Goal: Task Accomplishment & Management: Use online tool/utility

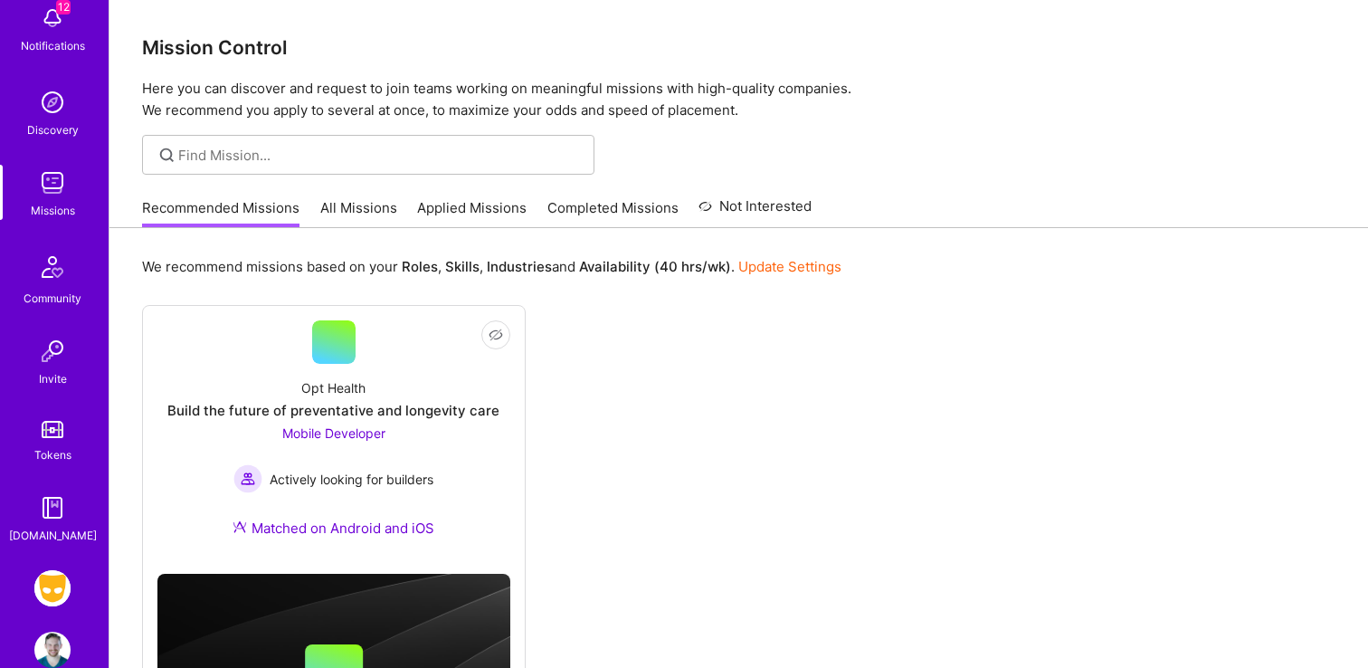
scroll to position [141, 0]
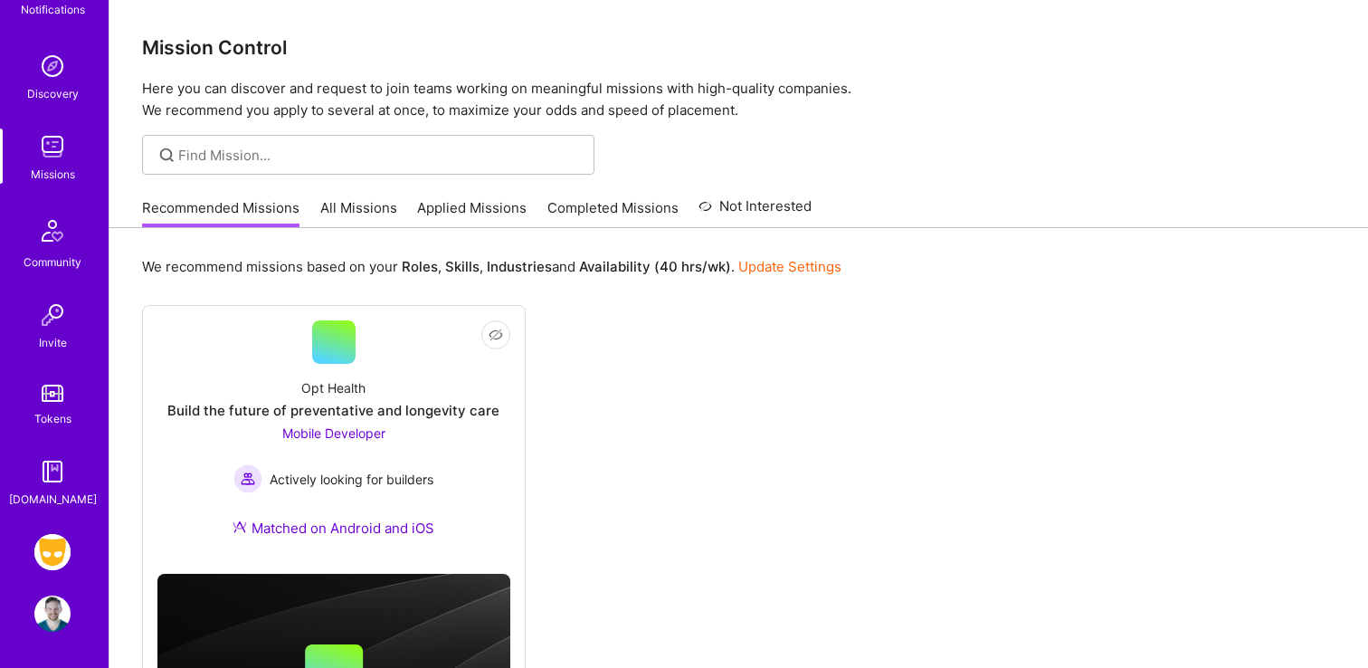
click at [49, 551] on img at bounding box center [52, 552] width 36 height 36
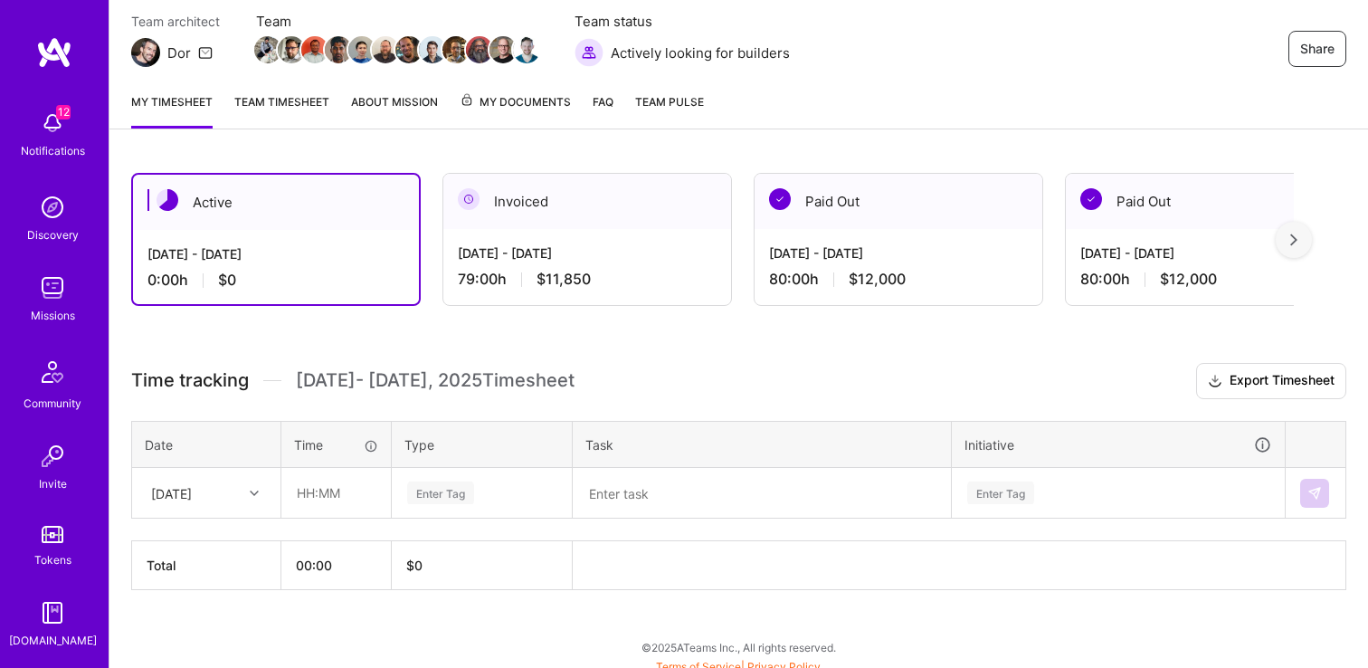
scroll to position [170, 0]
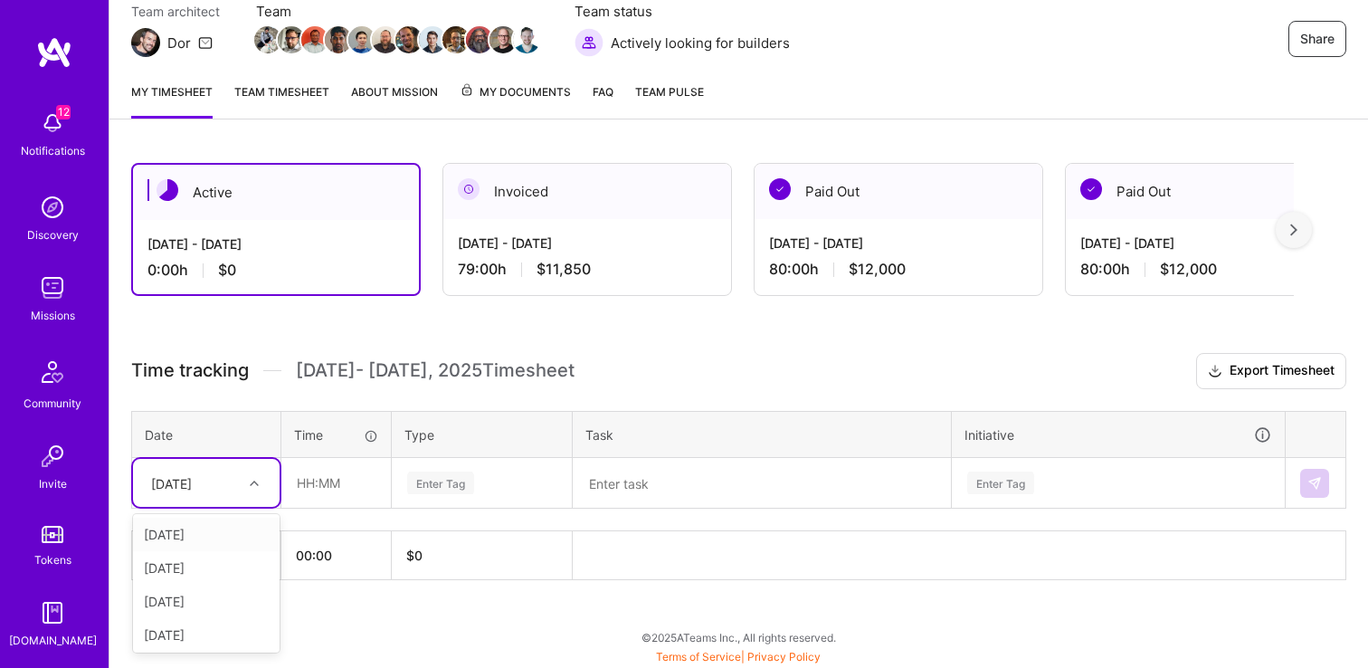
click at [251, 488] on div at bounding box center [256, 483] width 28 height 24
type input "mon"
click at [187, 523] on div "[DATE]" at bounding box center [206, 533] width 147 height 33
click at [299, 483] on input "text" at bounding box center [336, 483] width 108 height 48
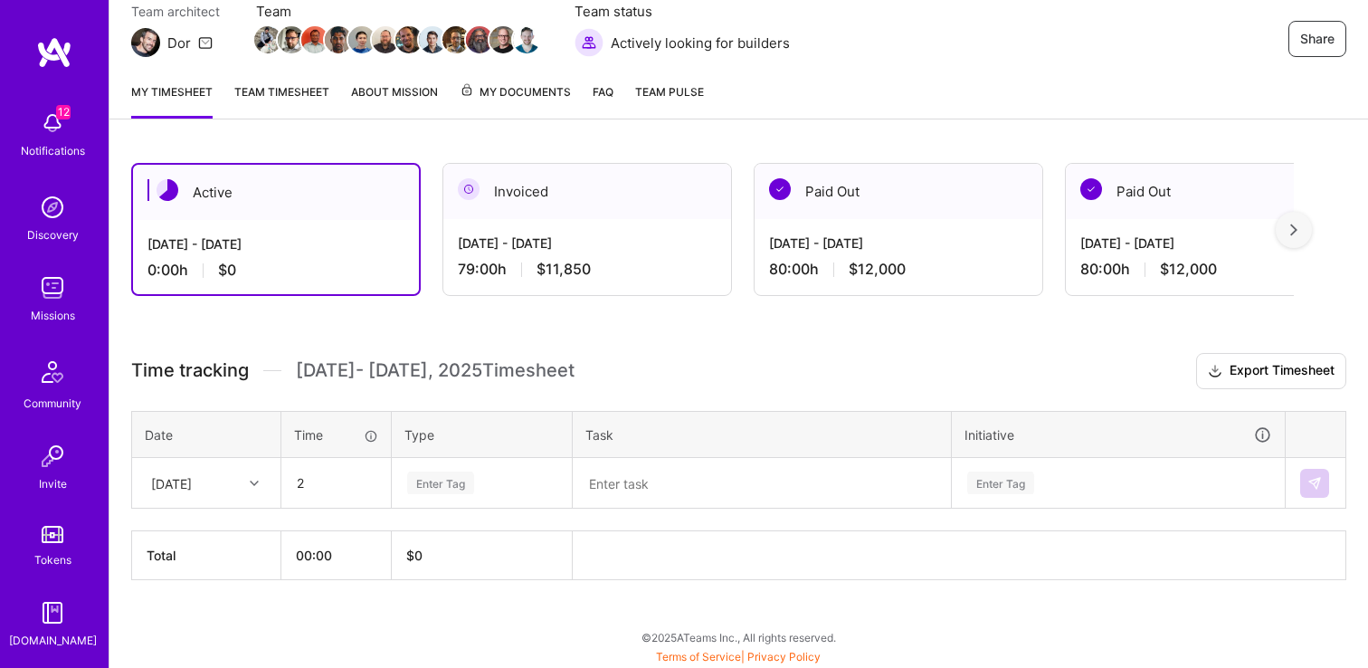
type input "02:00"
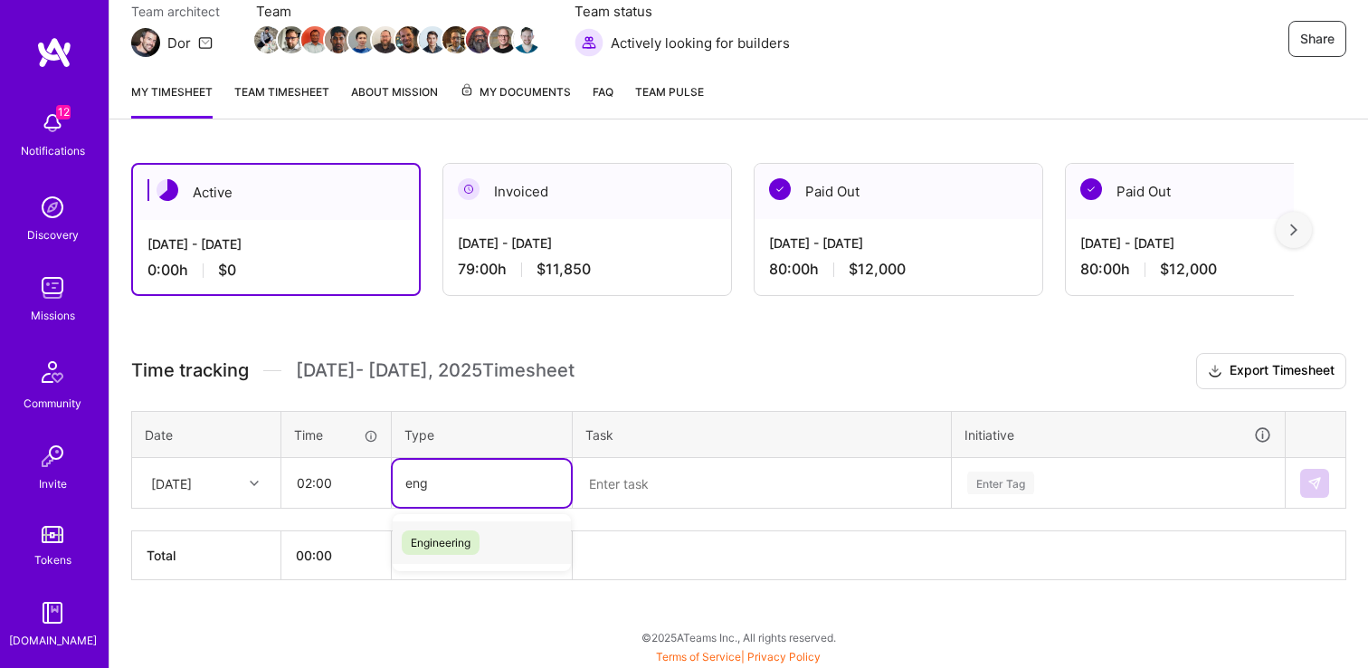
type input "engi"
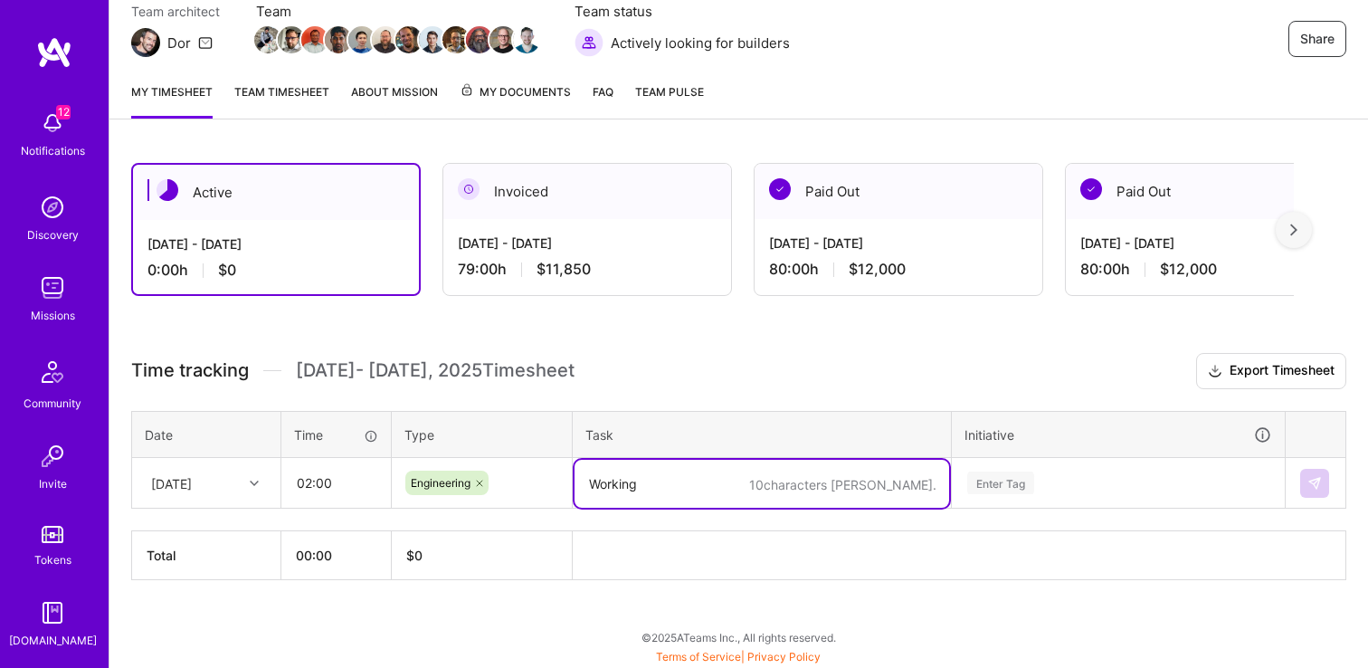
type textarea "Working"
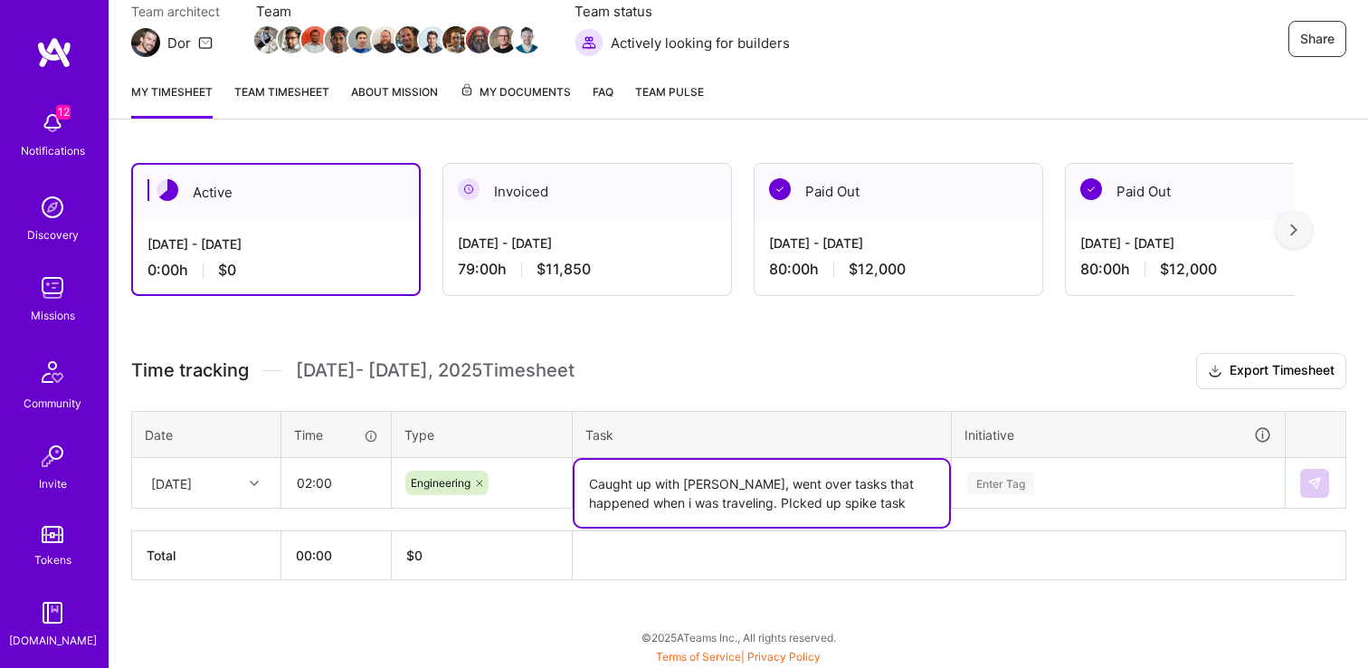
type textarea "Caught up with [PERSON_NAME], went over tasks that happened when i was travelin…"
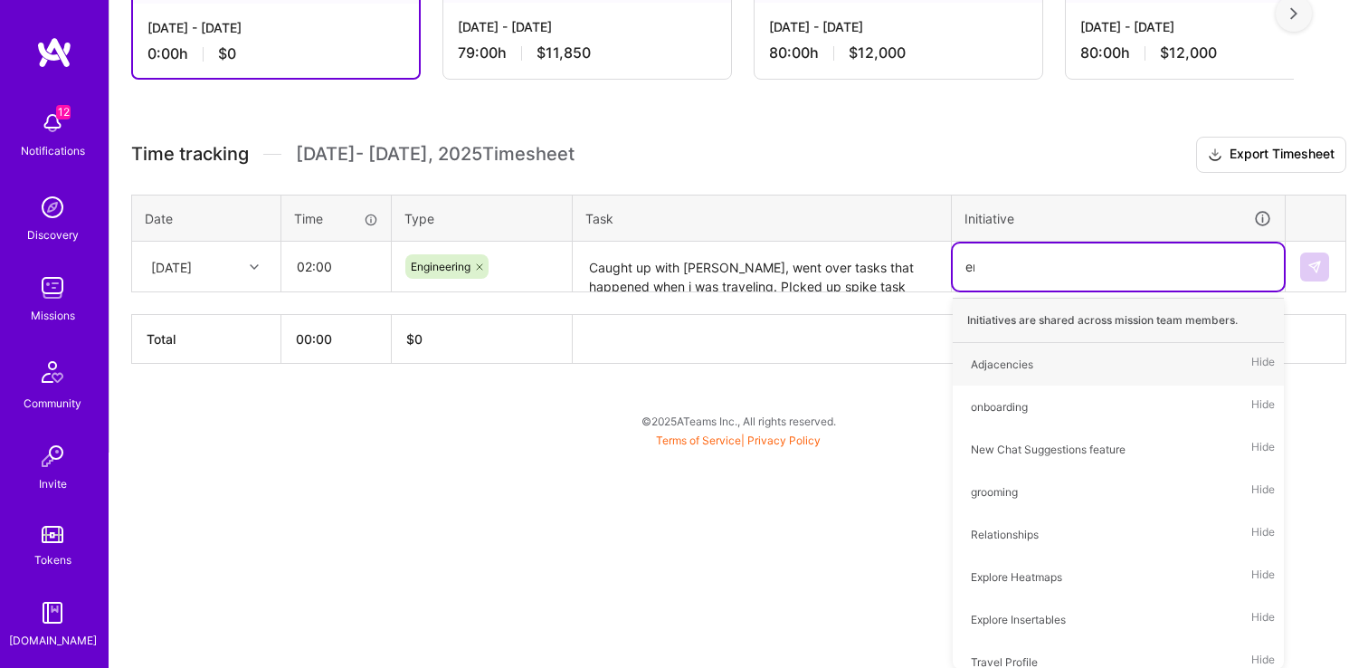
scroll to position [206, 0]
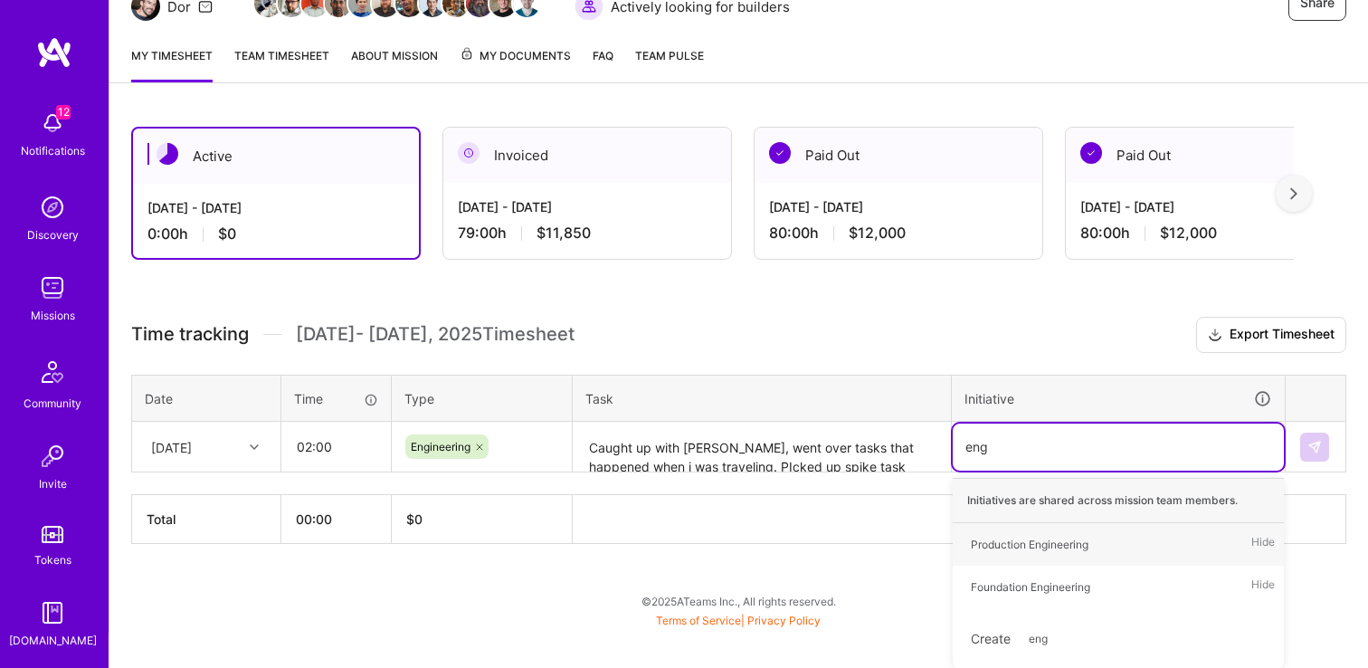
type input "engi"
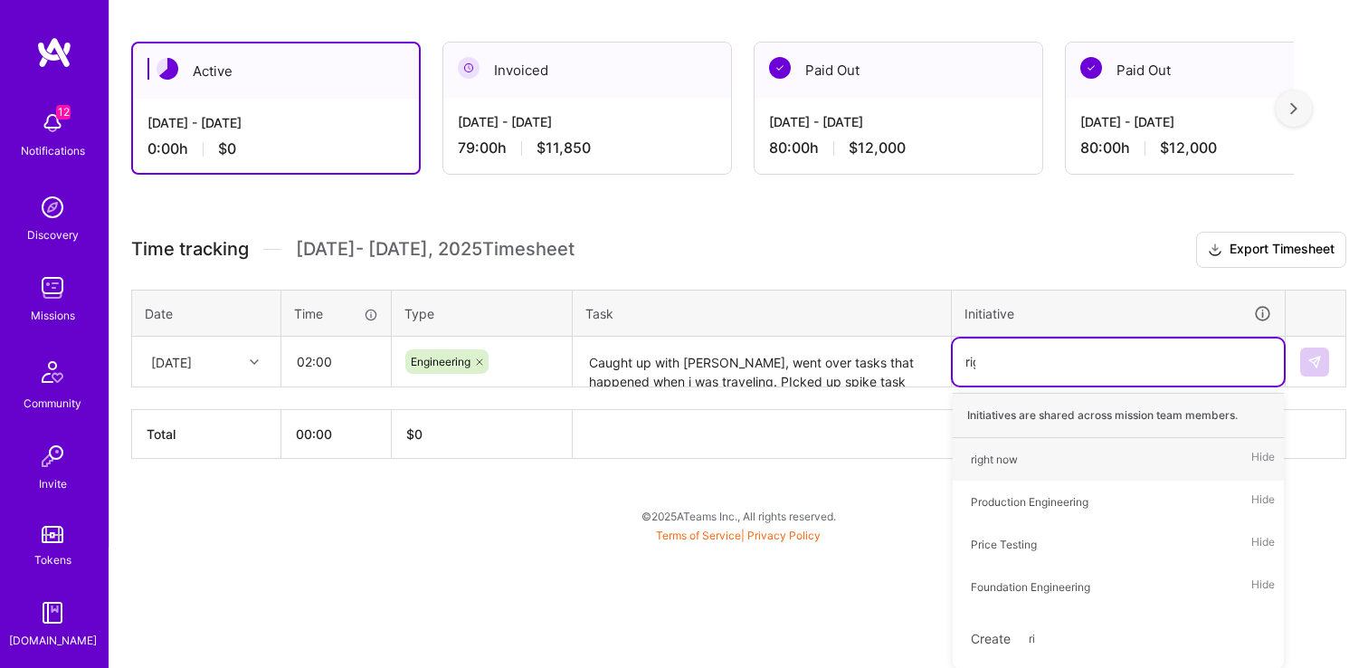
type input "righ"
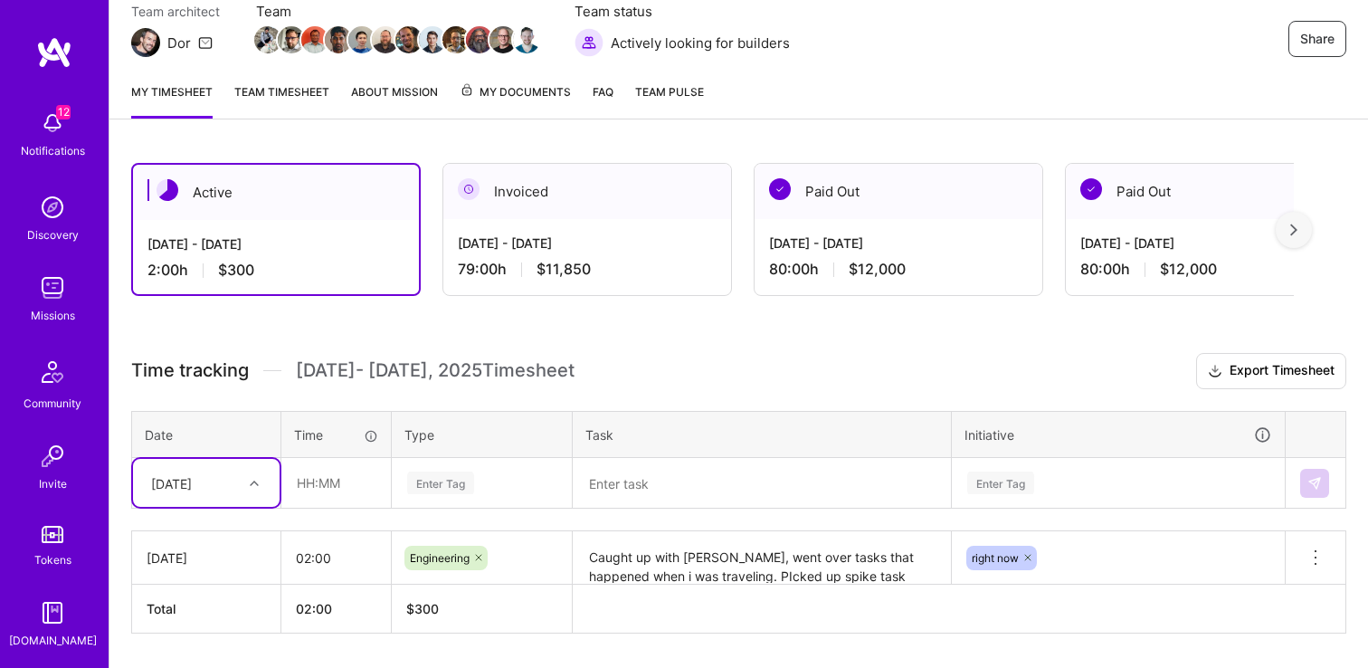
scroll to position [223, 0]
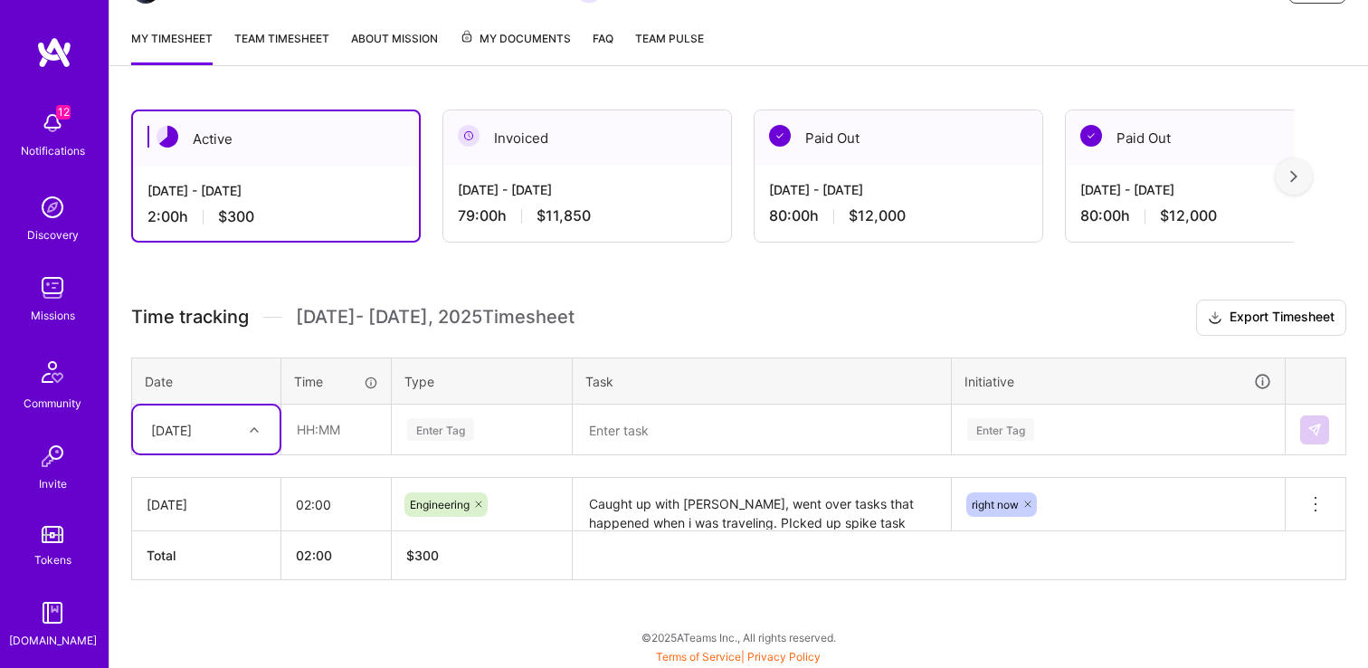
click at [176, 453] on div "option Mon, Oct 6, selected. Select is focused ,type to refine list, press Down…" at bounding box center [206, 429] width 147 height 48
click at [191, 481] on div "Wed, Oct 1" at bounding box center [206, 480] width 147 height 33
click at [367, 431] on input "text" at bounding box center [336, 429] width 108 height 48
type input "03:00"
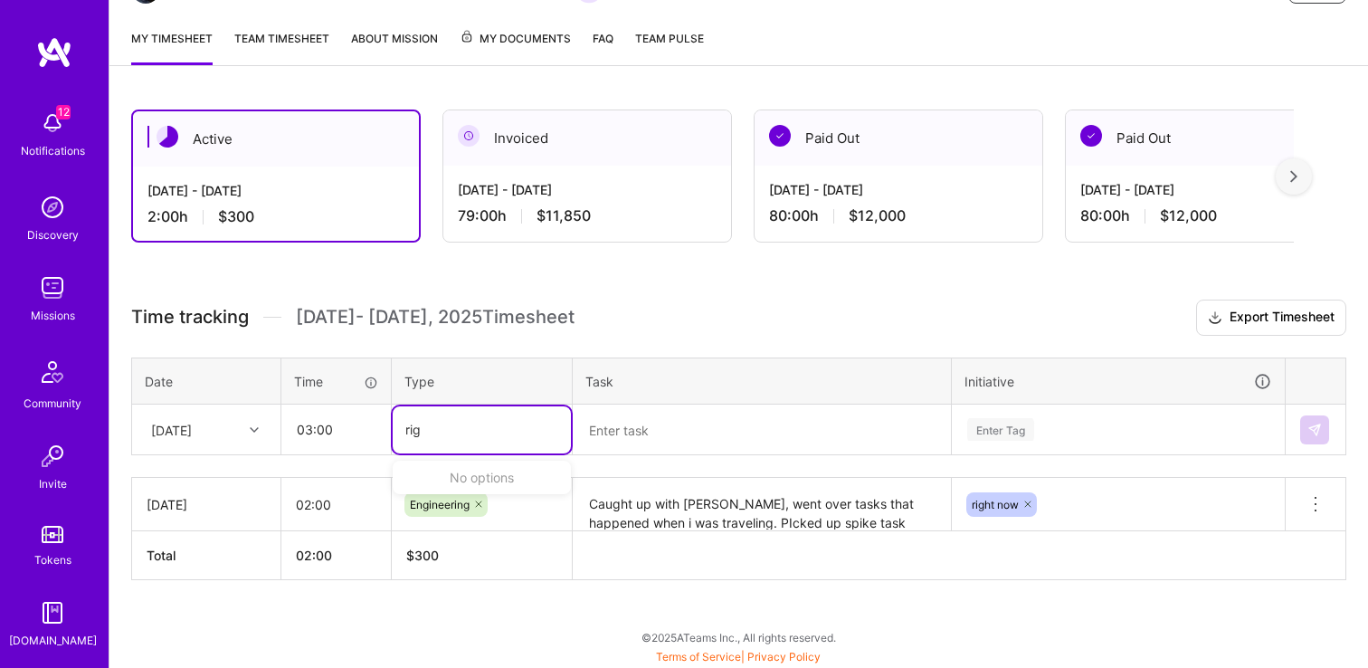
type input "ri"
type input "engi"
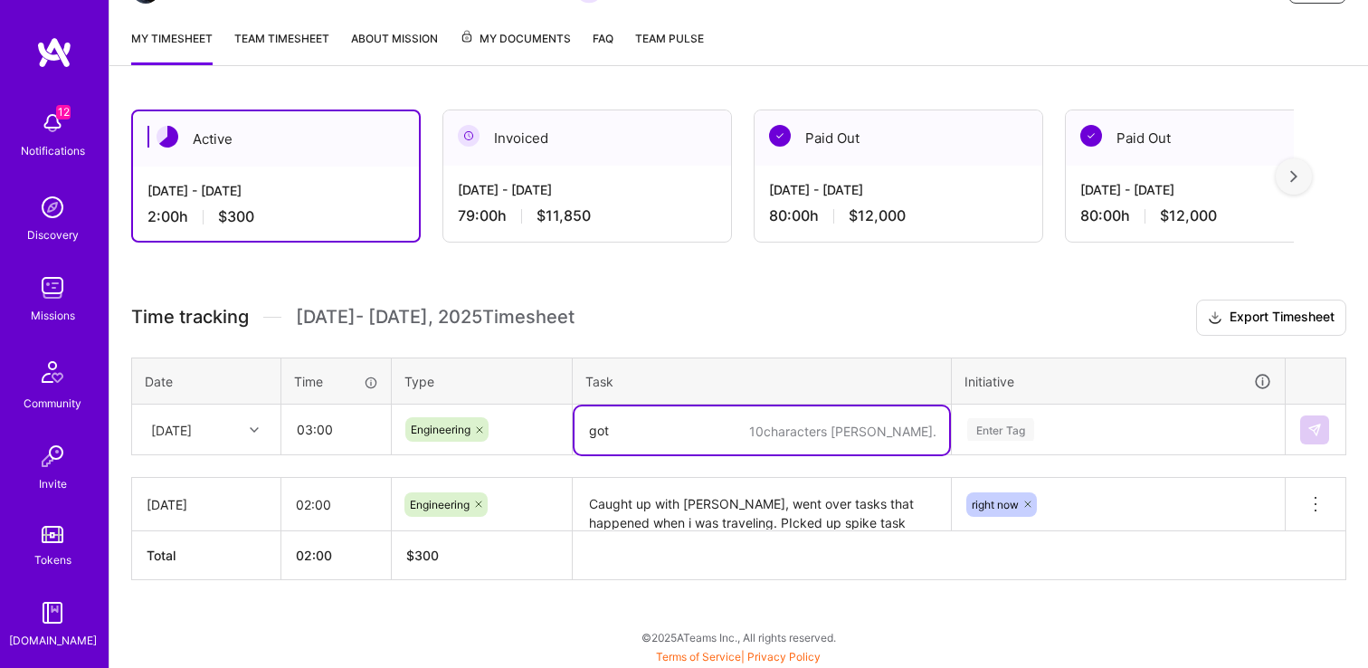
type textarea "got"
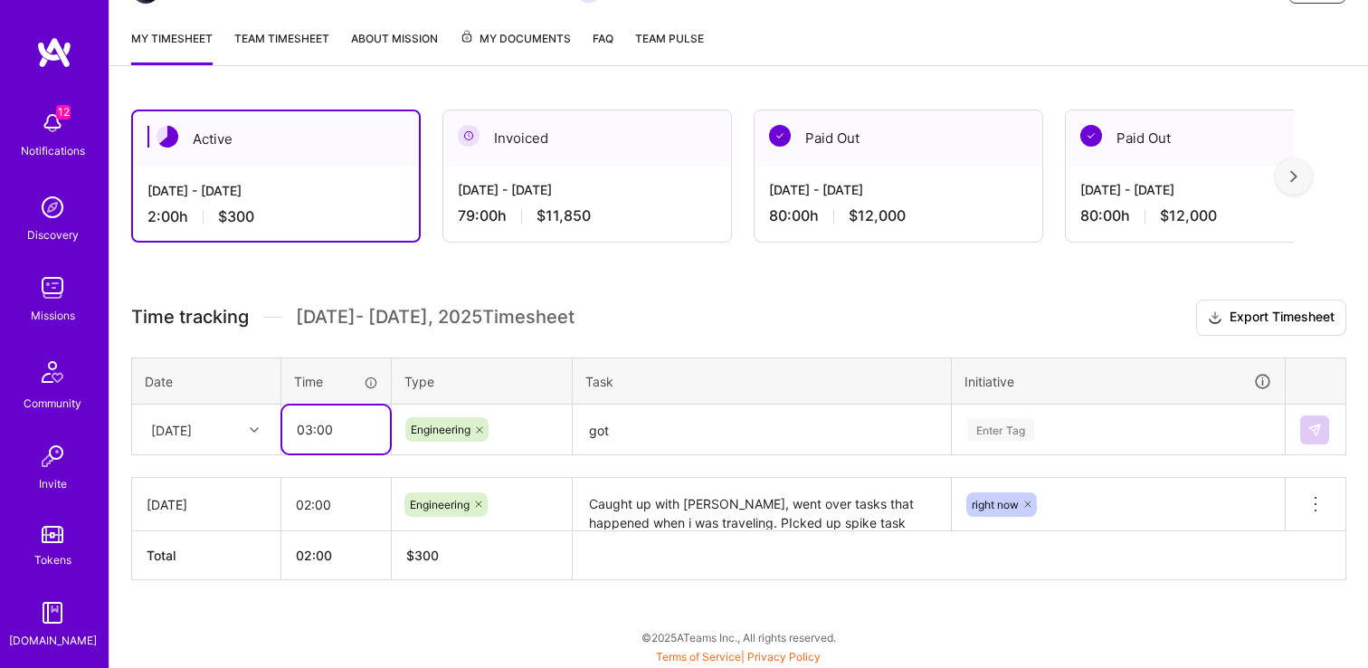
click at [337, 426] on input "03:00" at bounding box center [336, 429] width 108 height 48
type input "04:00"
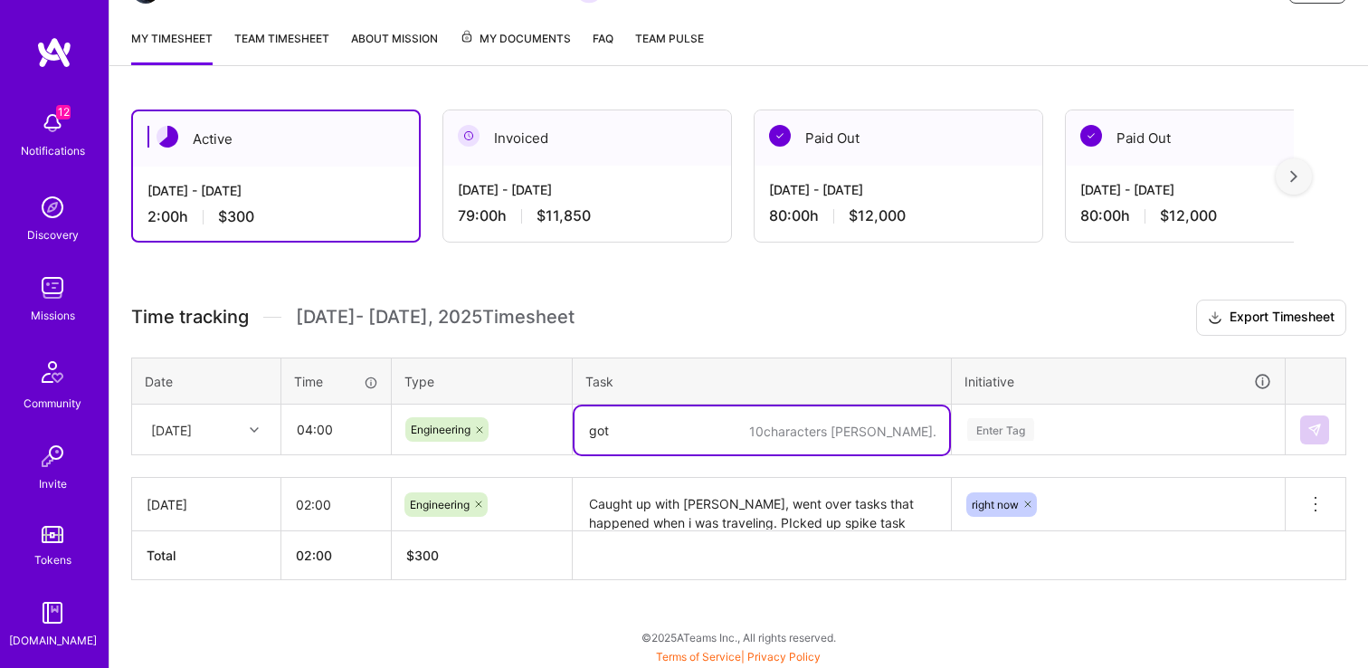
paste textarea "14481 and 14489"
type textarea "got 14481 and 14489 merged in, no longer"
click at [320, 442] on input "04:00" at bounding box center [336, 429] width 108 height 48
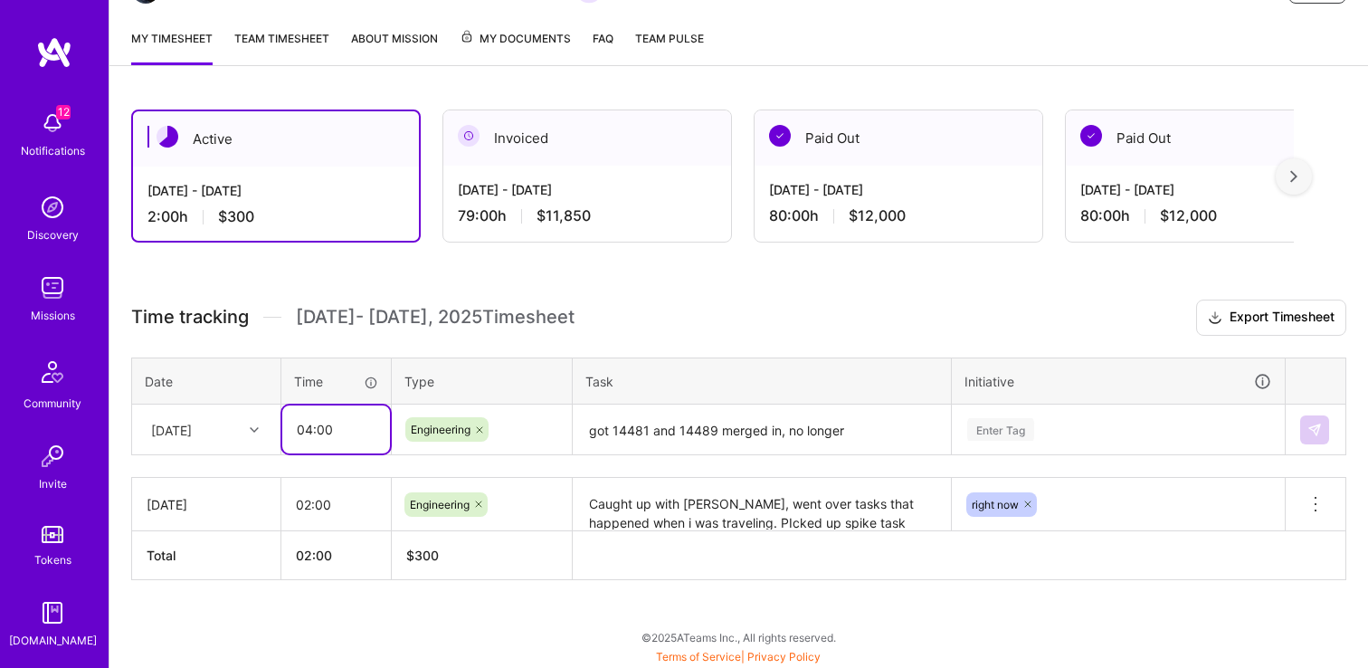
click at [320, 442] on input "04:00" at bounding box center [336, 429] width 108 height 48
type input "0"
type input "02:00"
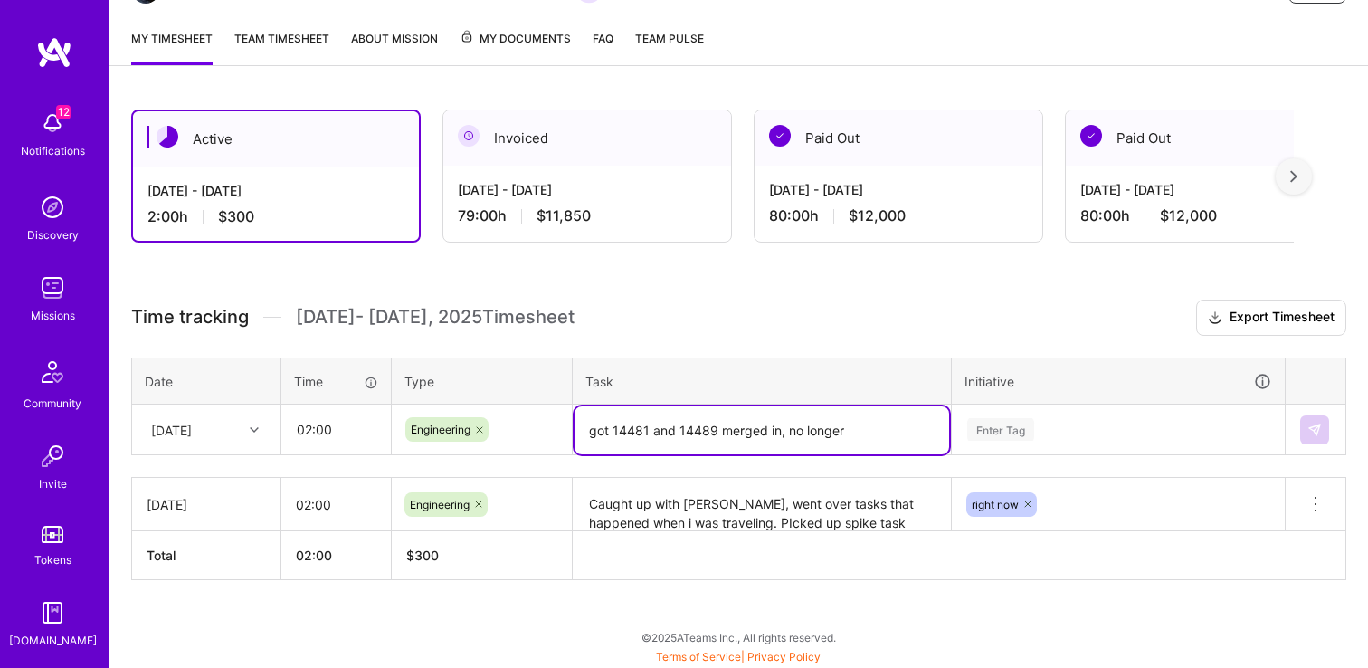
click at [846, 424] on textarea "got 14481 and 14489 merged in, no longer" at bounding box center [761, 430] width 375 height 48
type textarea "got 14481 and 14489 merged in, no longer need to work after"
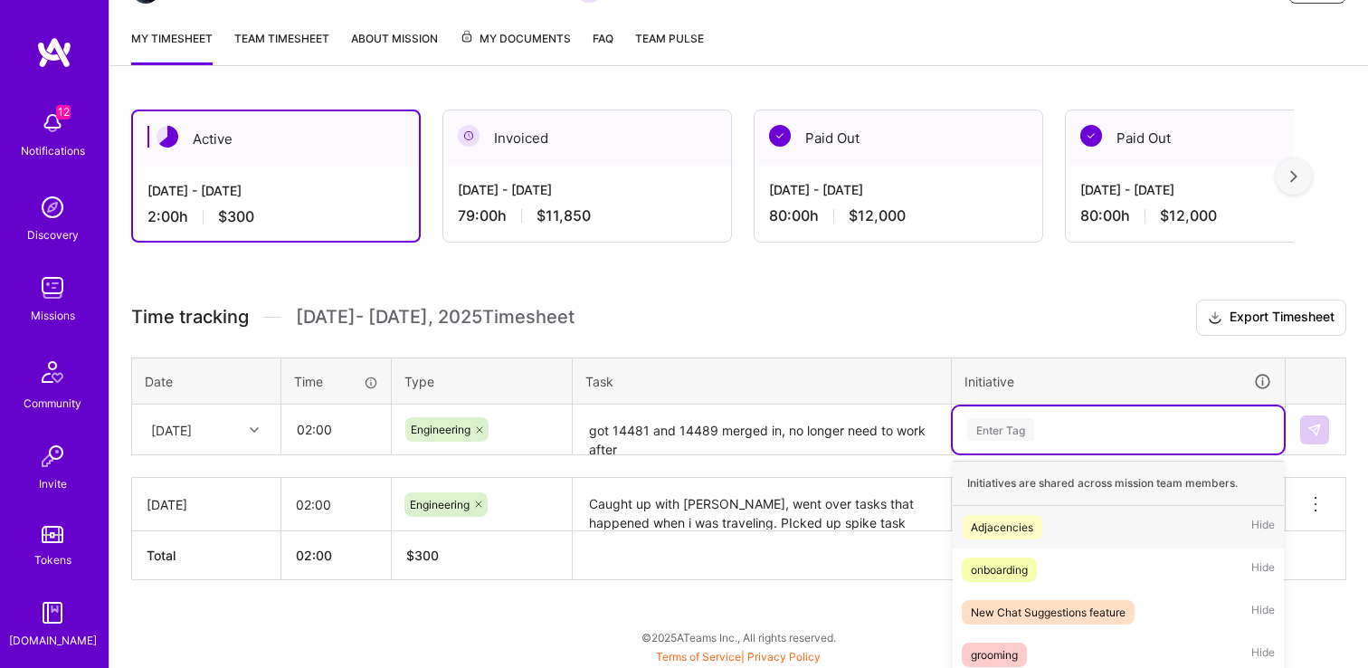
scroll to position [386, 0]
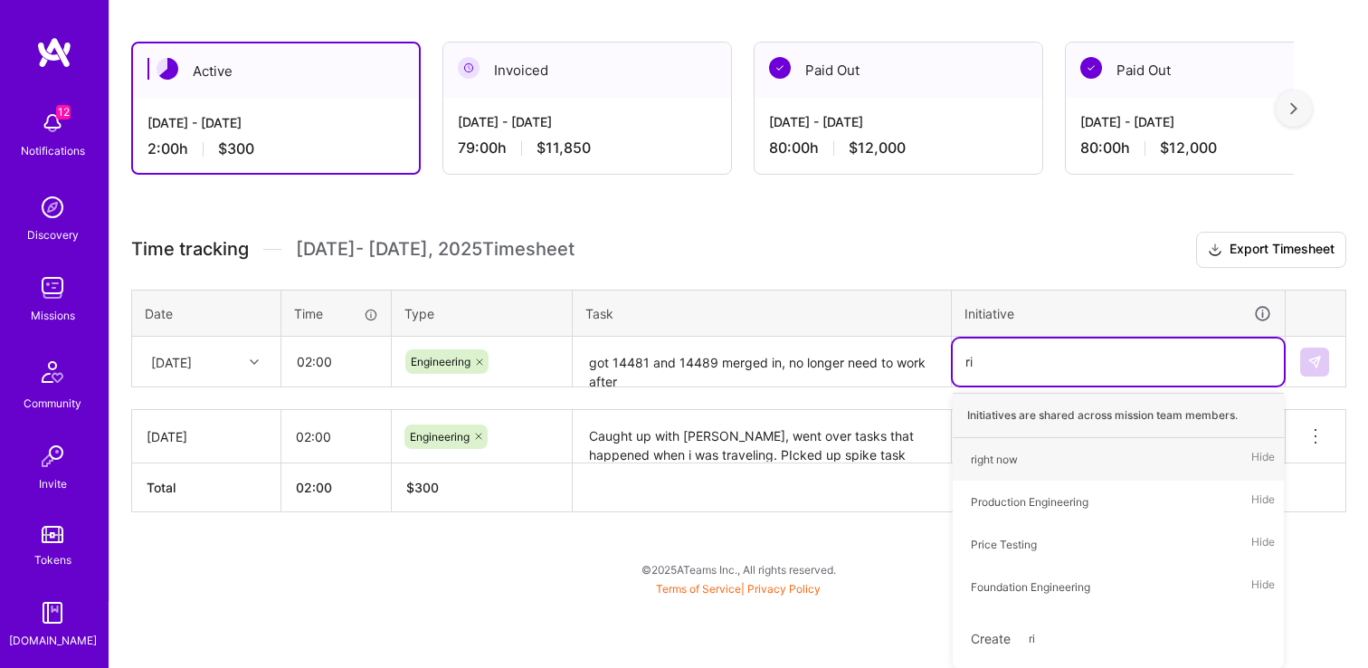
type input "r"
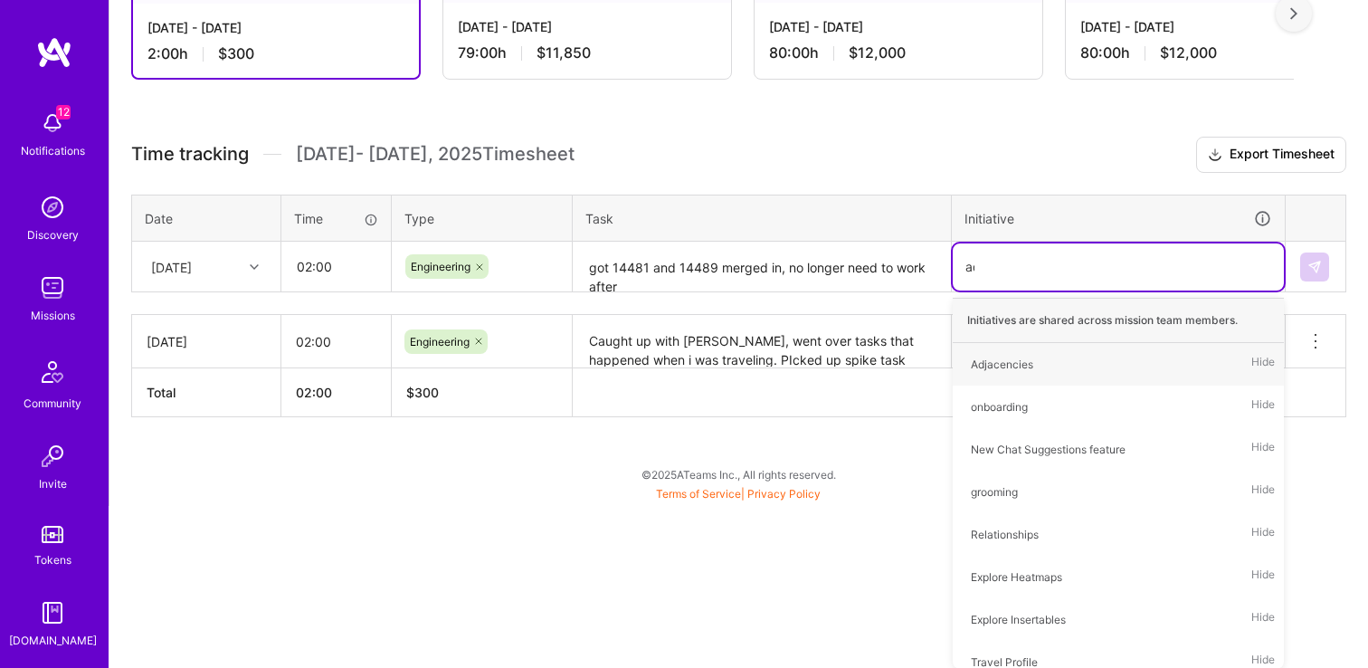
type input "adj"
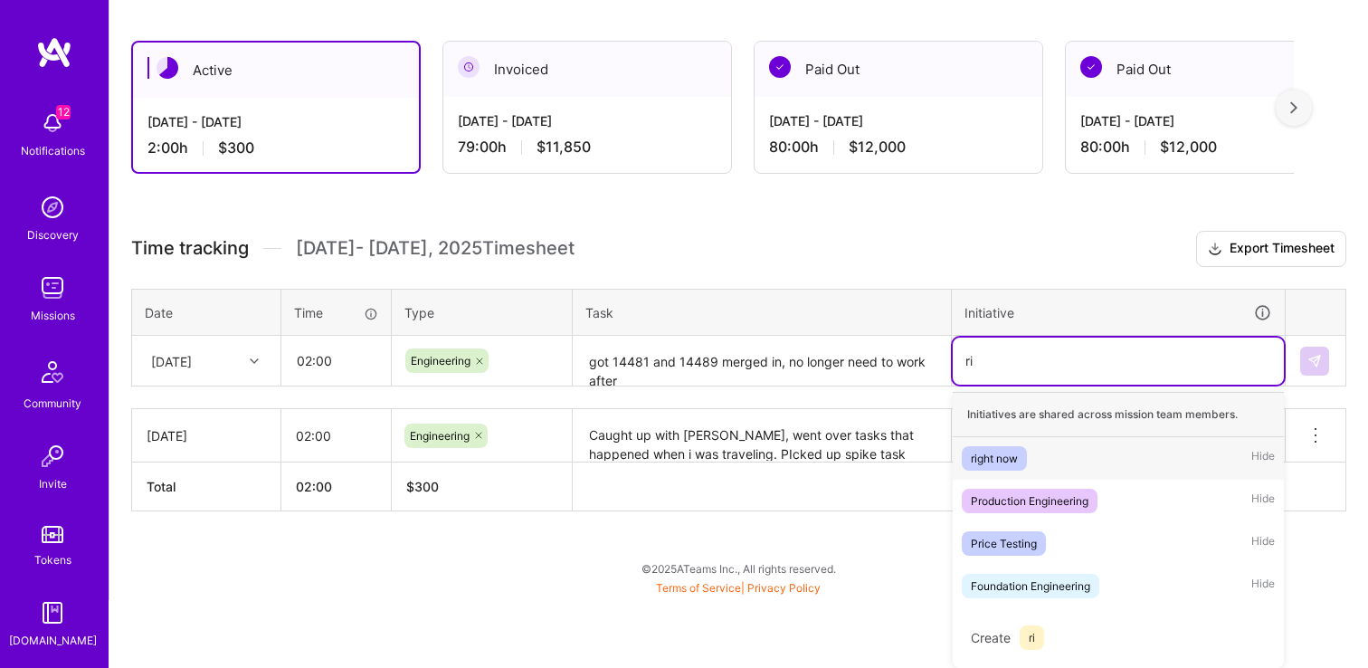
scroll to position [223, 0]
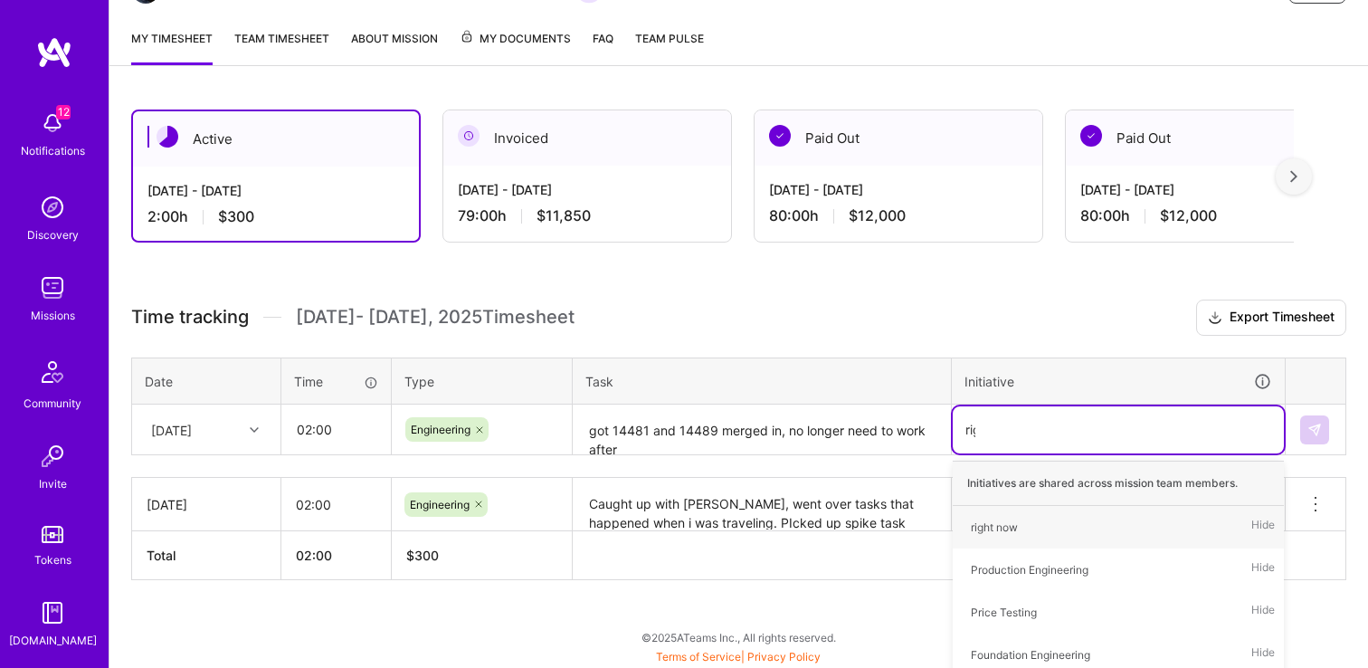
type input "righ"
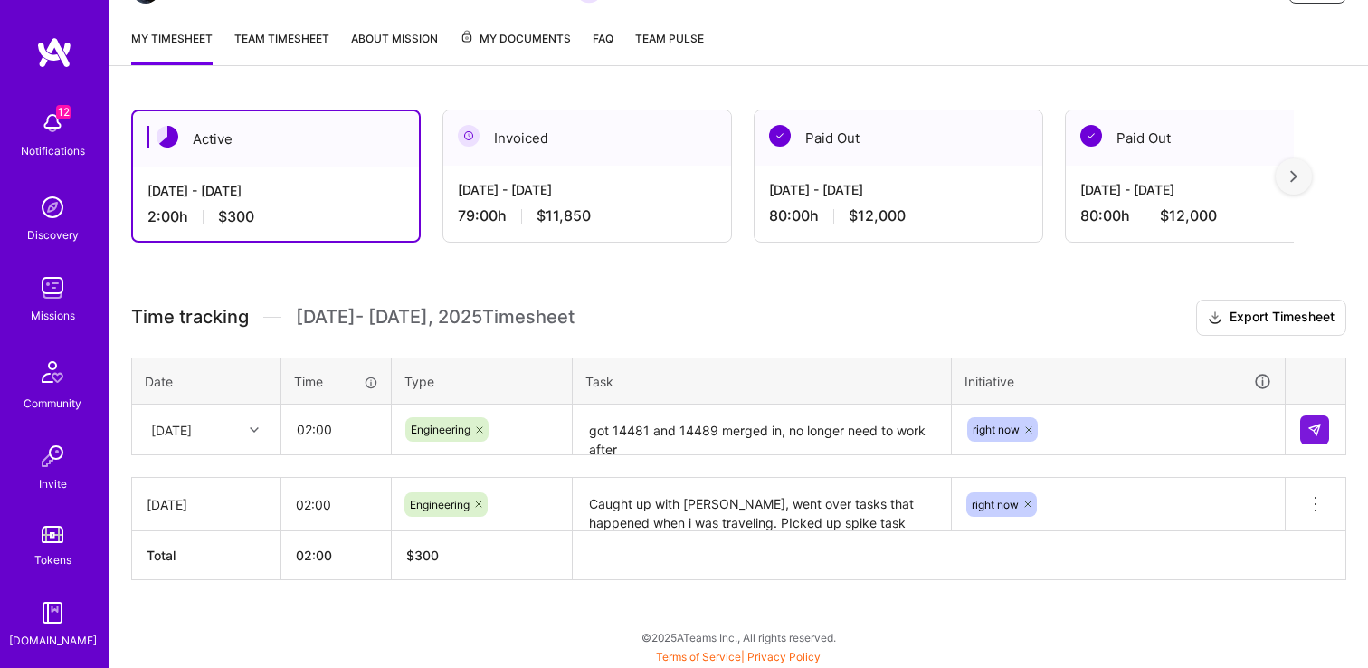
click at [687, 440] on textarea "got 14481 and 14489 merged in, no longer need to work after" at bounding box center [761, 430] width 375 height 48
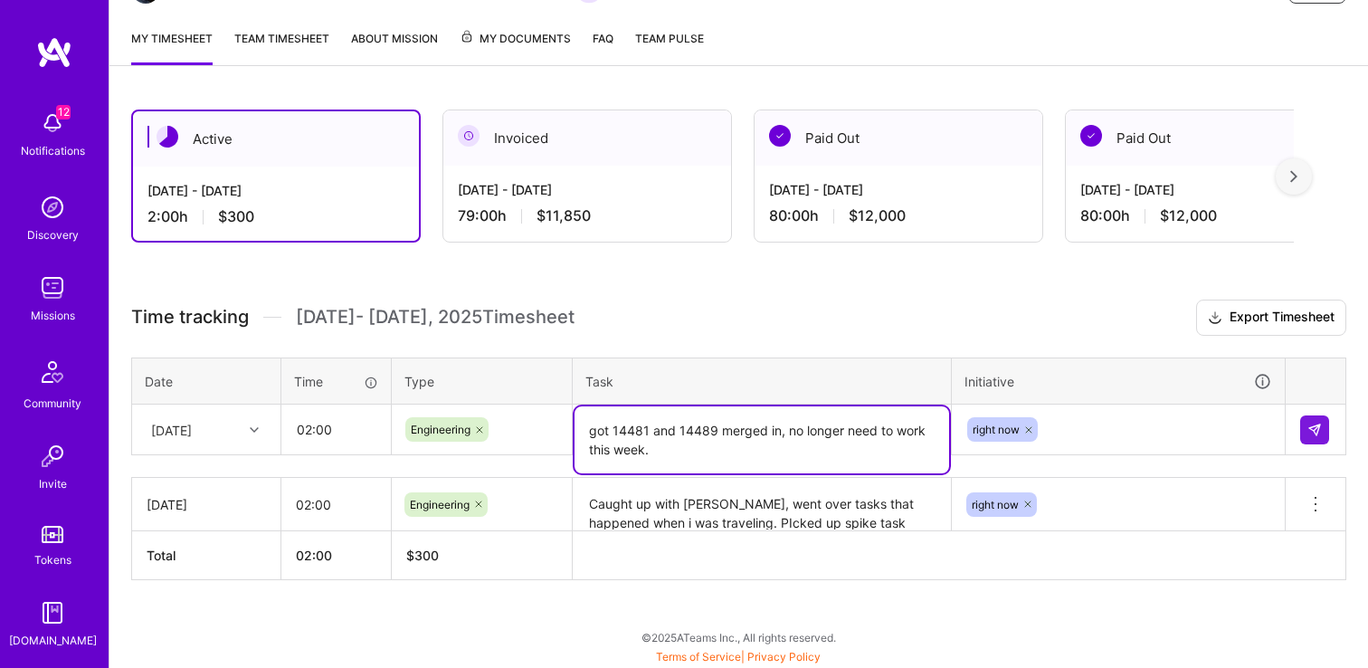
type textarea "got 14481 and 14489 merged in, no longer need to work this week."
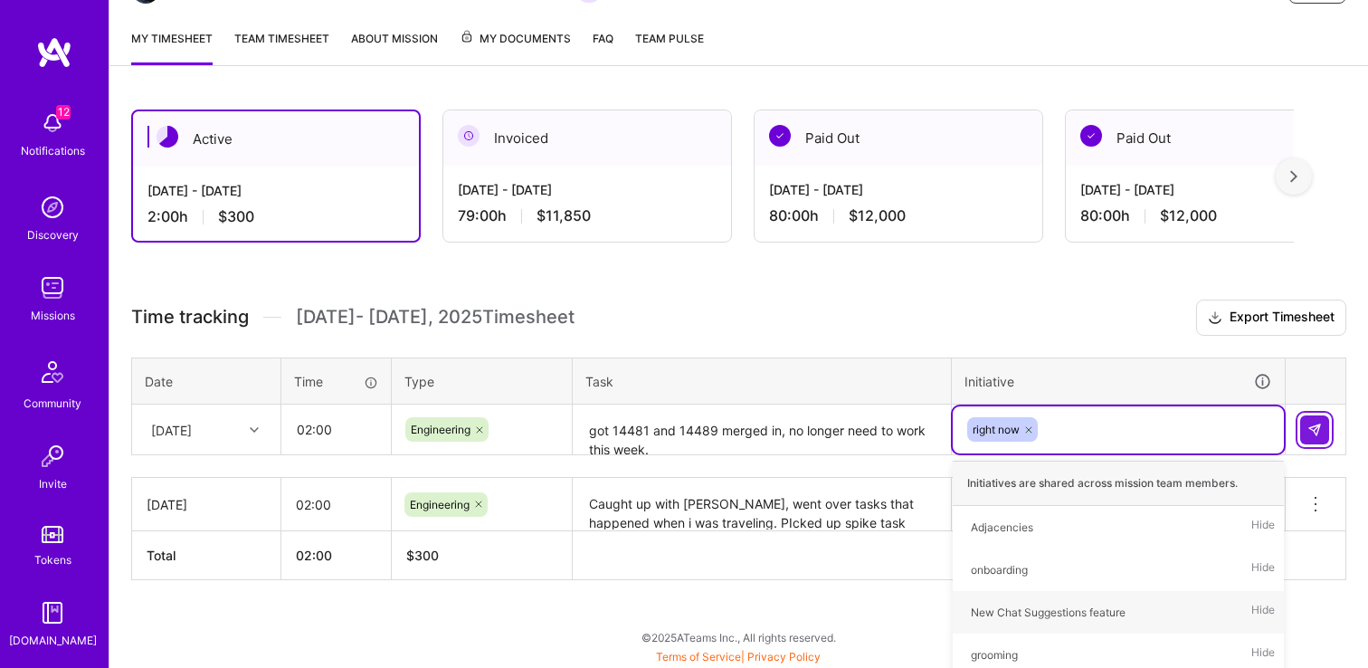
click at [1320, 274] on div "Active Oct 1 - Oct 15, 2025 2:00 h $300 Invoiced Sep 16 - Sep 30, 2025 79:00 h …" at bounding box center [738, 378] width 1258 height 581
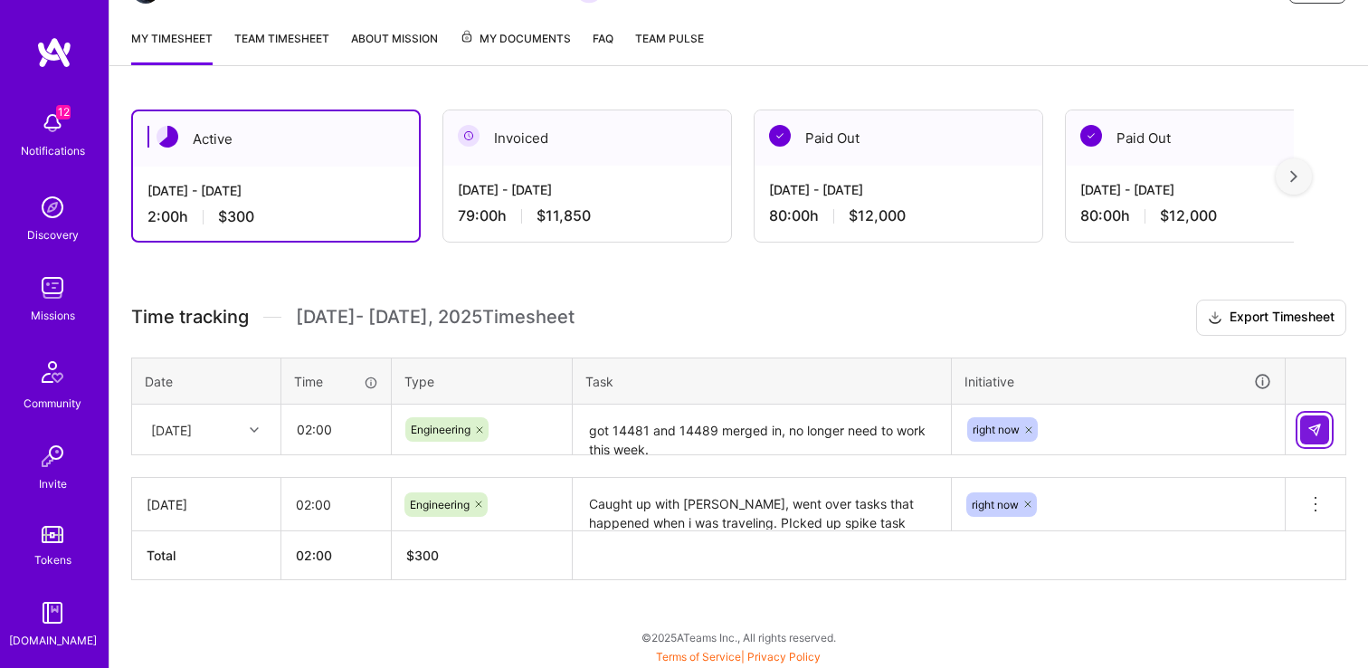
click at [1317, 419] on button at bounding box center [1314, 429] width 29 height 29
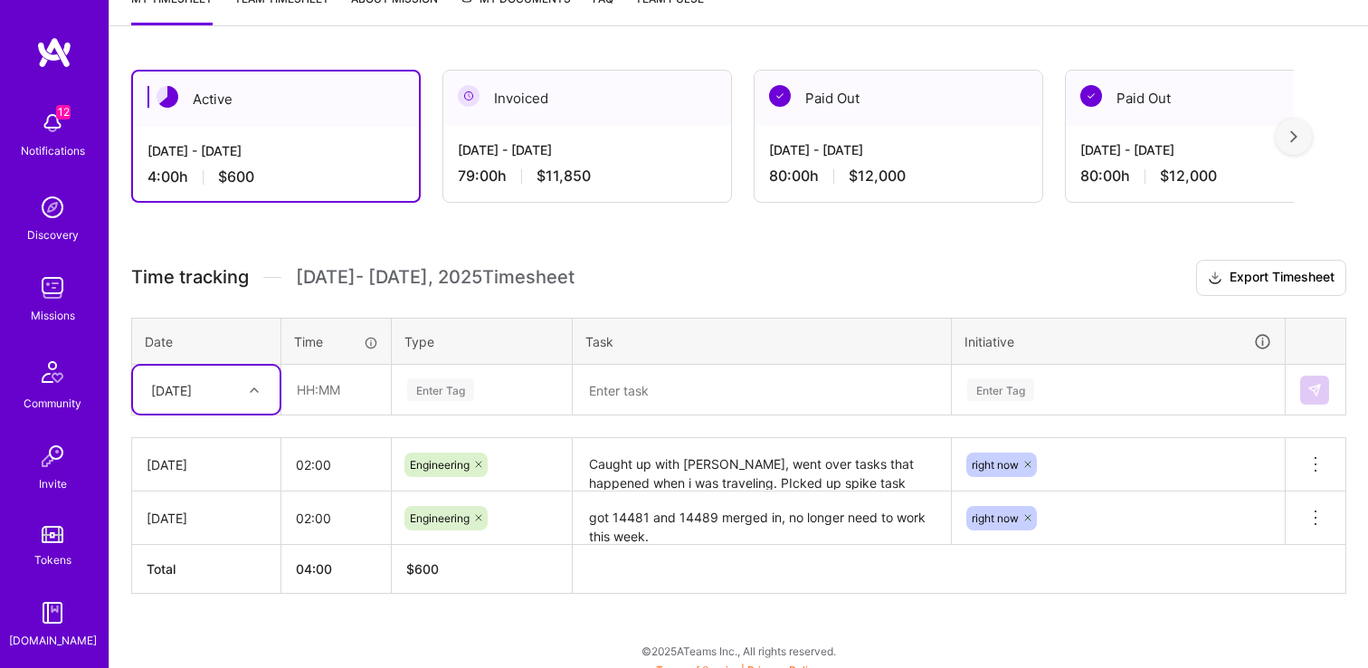
scroll to position [277, 0]
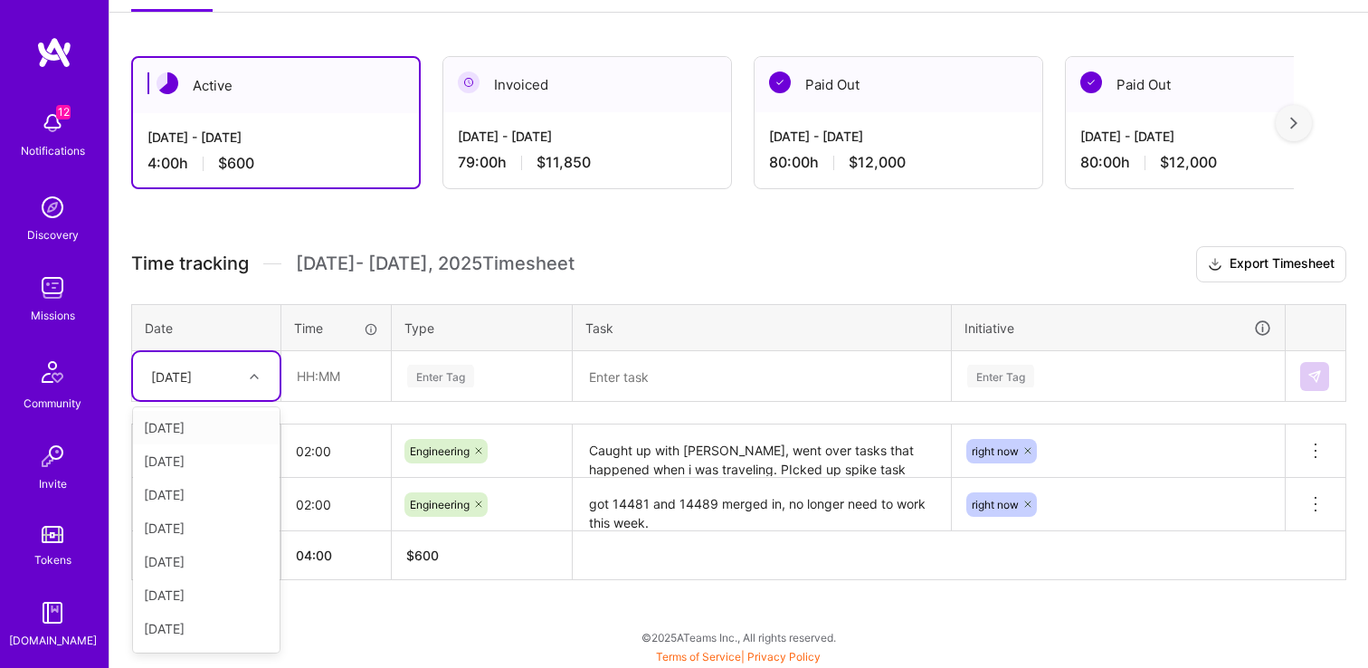
click at [227, 373] on div "Wed, Oct 1" at bounding box center [192, 376] width 100 height 30
type input "mon"
click at [185, 605] on div "Active Oct 1 - Oct 15, 2025 4:00 h $600 Invoiced Sep 16 - Sep 30, 2025 79:00 h …" at bounding box center [738, 351] width 1258 height 634
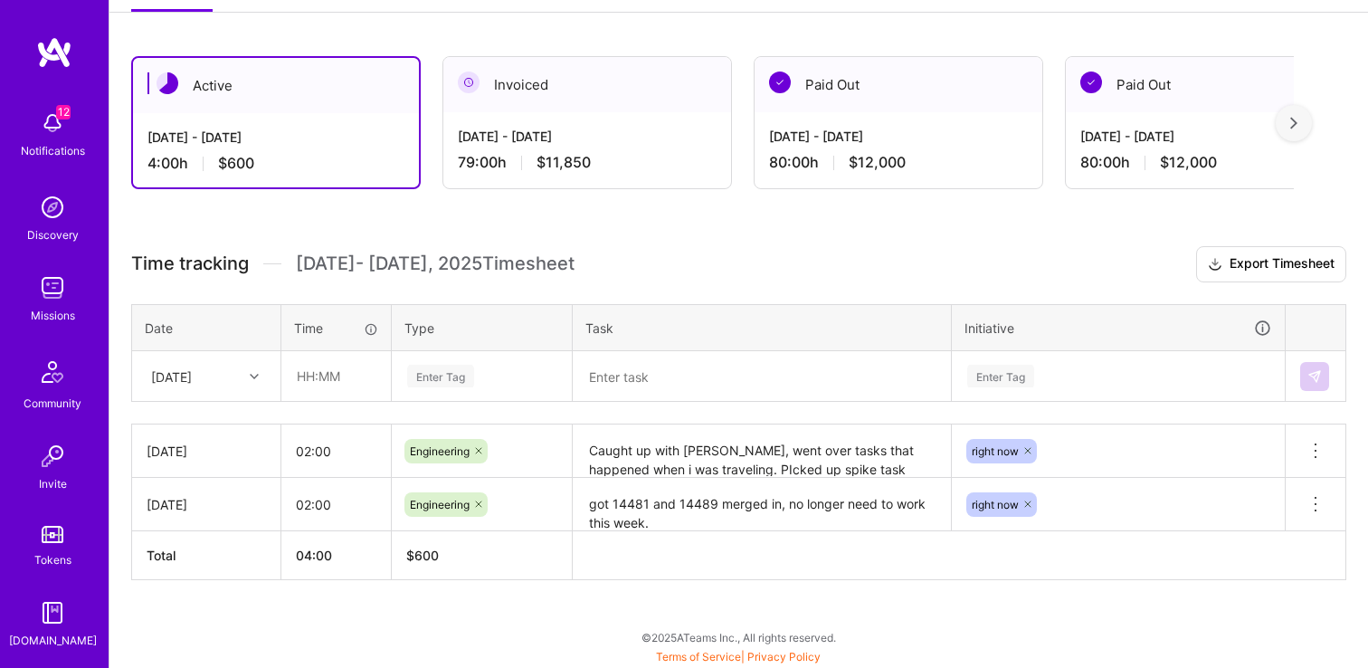
click at [221, 376] on div "Wed, Oct 1" at bounding box center [192, 376] width 100 height 30
type input "tue"
click at [319, 376] on input "text" at bounding box center [336, 376] width 108 height 48
type input "02:00"
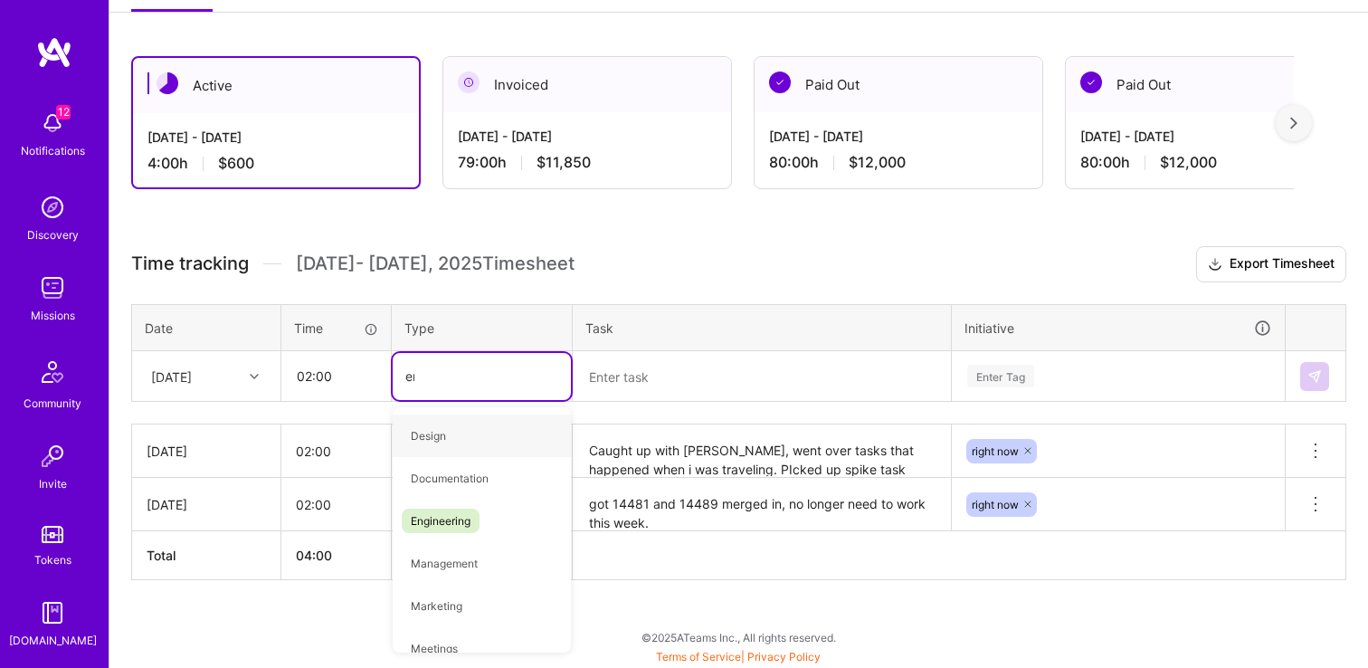
type input "engi"
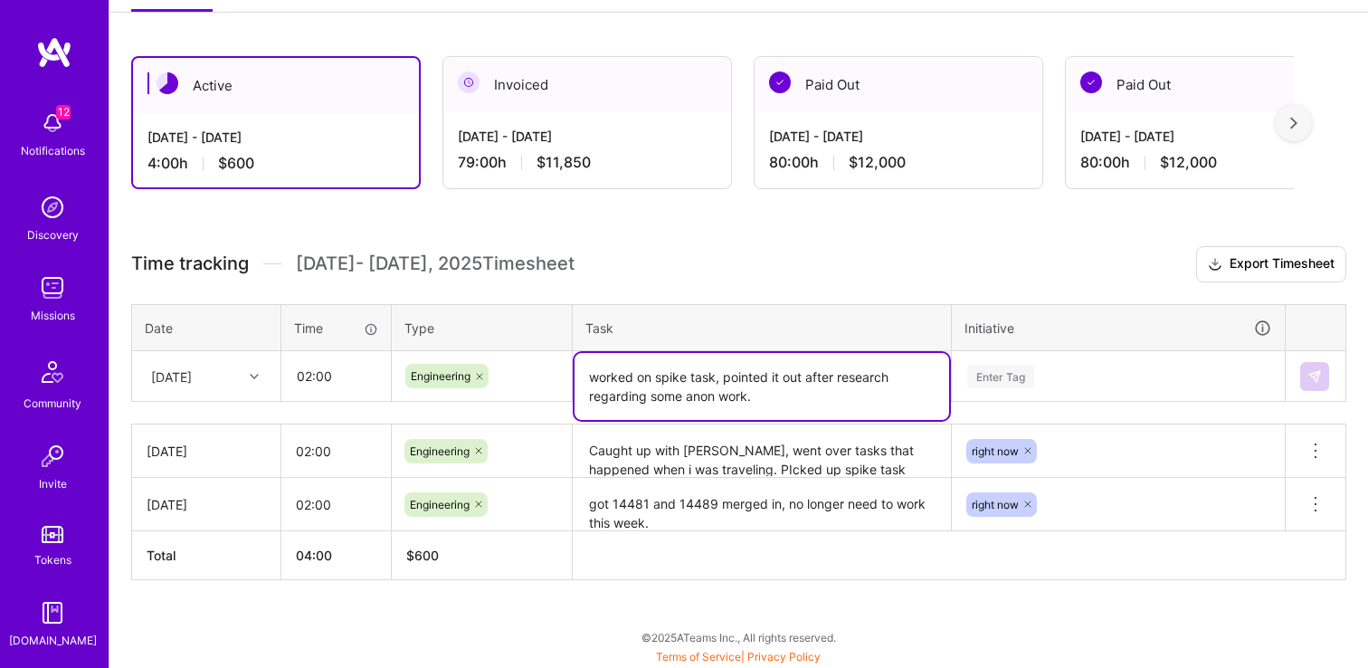
type textarea "worked on spike task, pointed it out after research regarding some anon work."
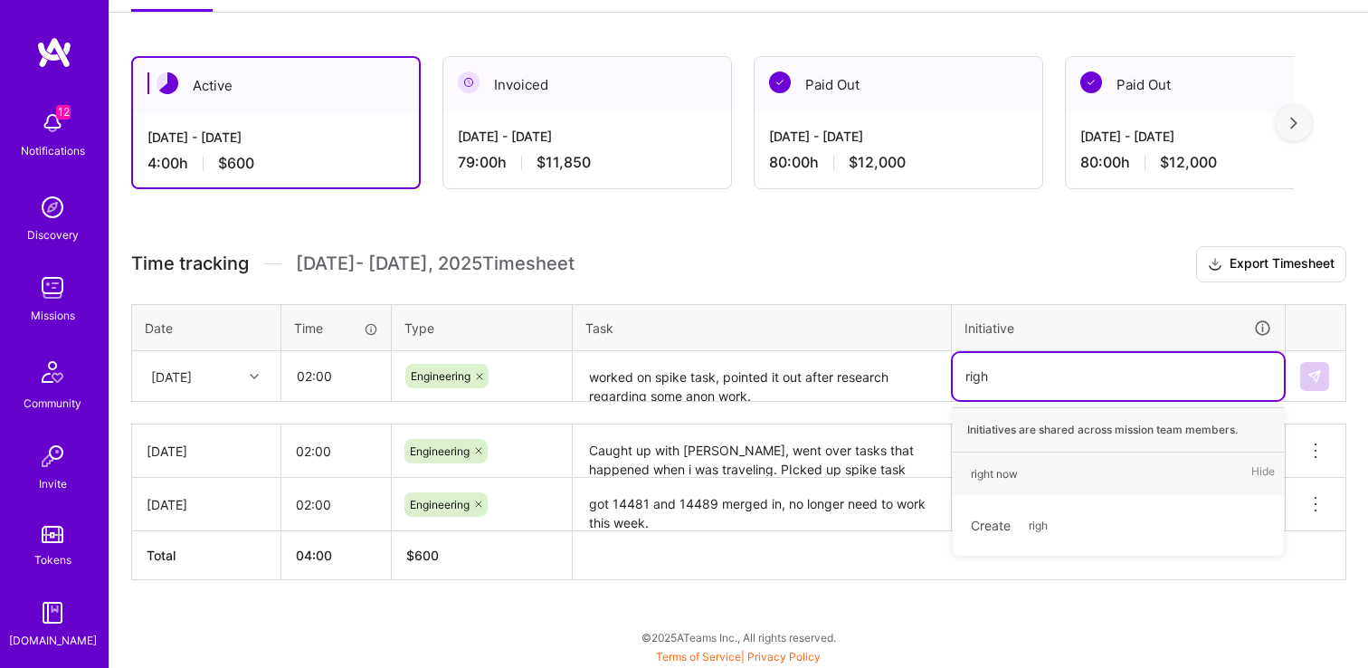
type input "right"
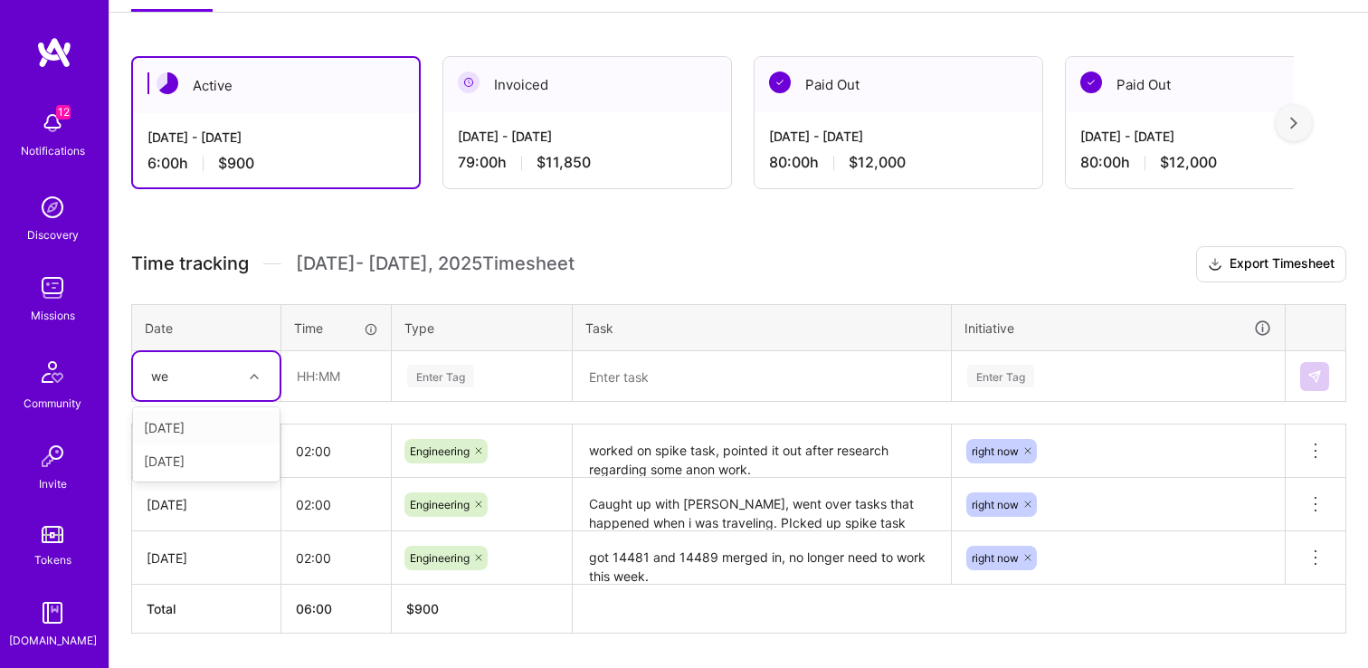
type input "wed"
type input "02:00"
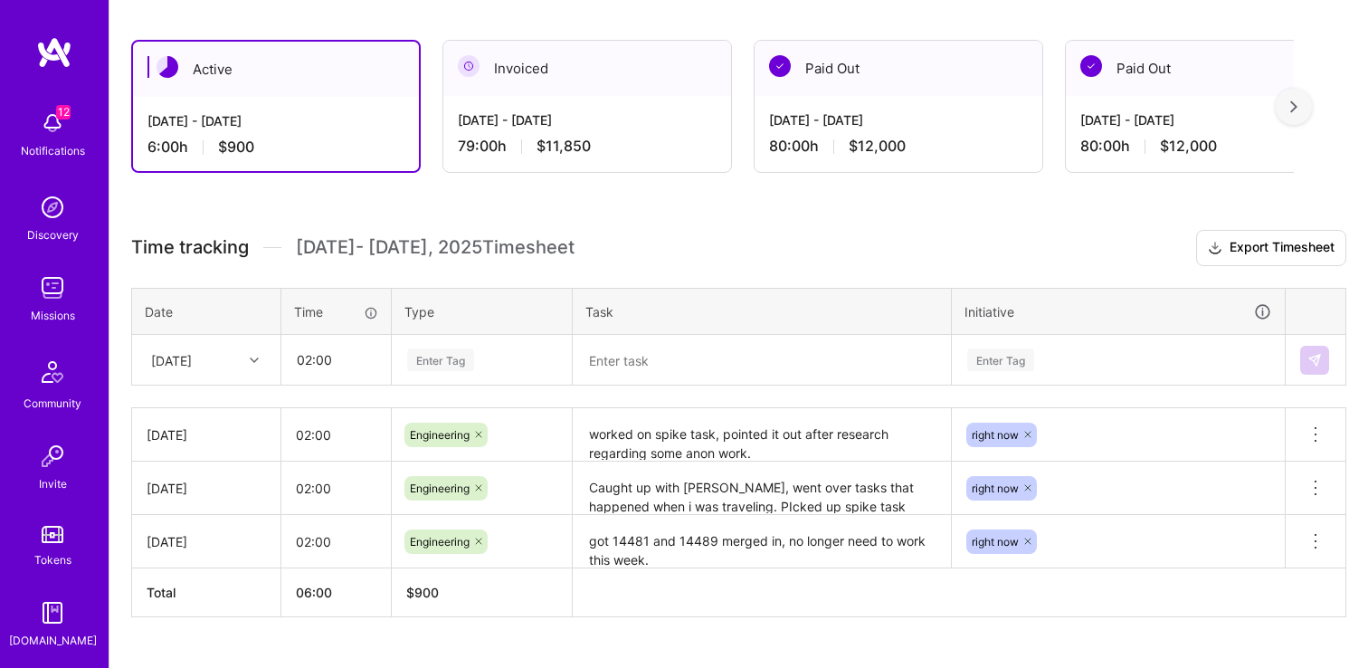
scroll to position [294, 0]
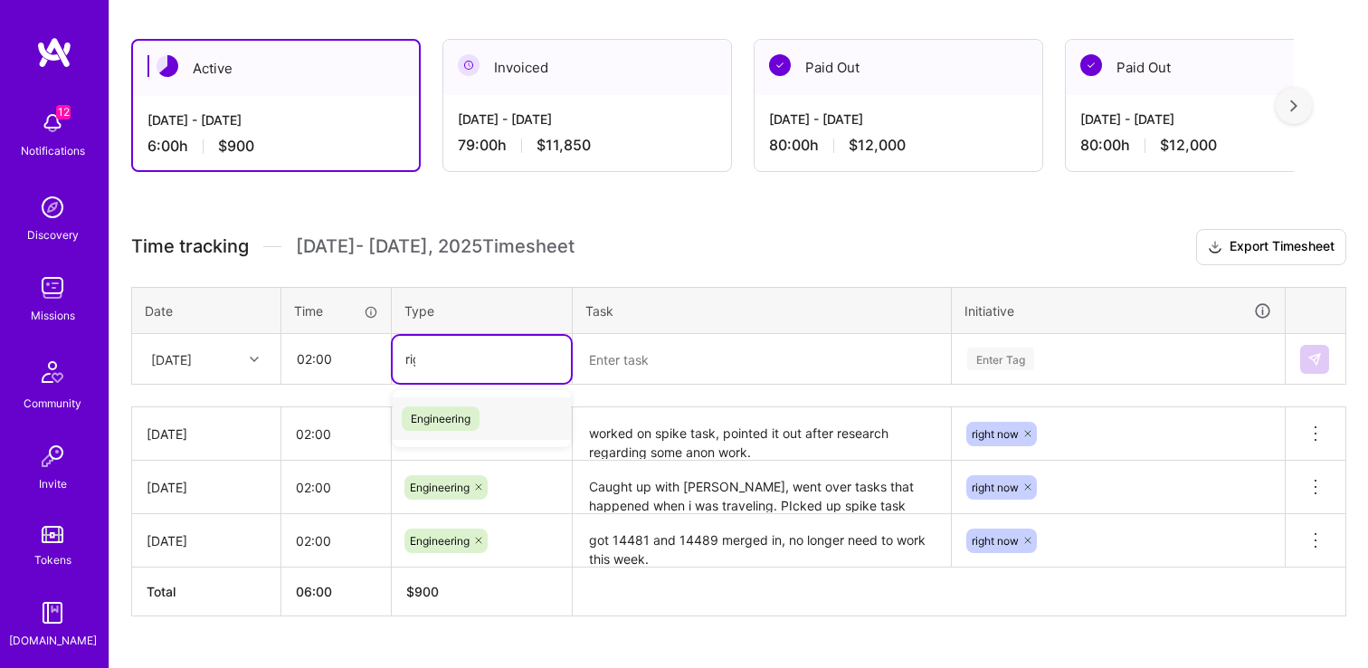
type input "righ"
type input "engi"
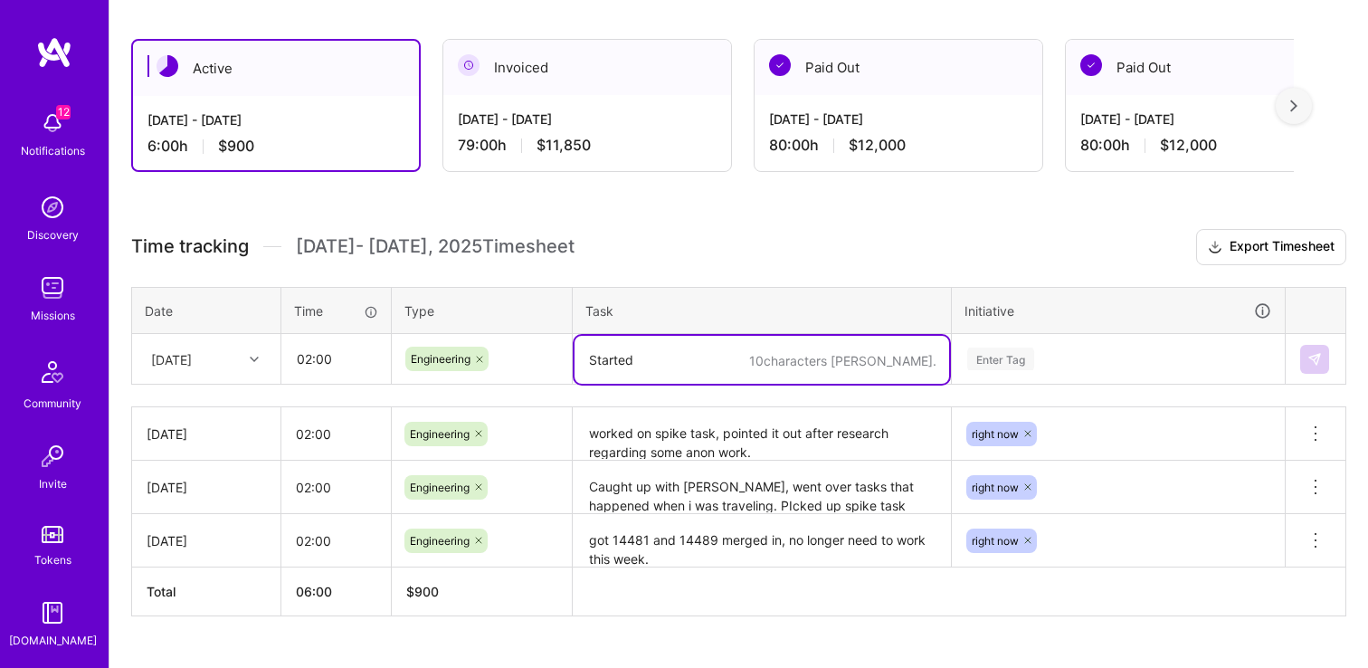
type textarea "Started"
click at [785, 361] on textarea "Started" at bounding box center [761, 360] width 375 height 48
type textarea "PIcked up NSFW pr i left before trip"
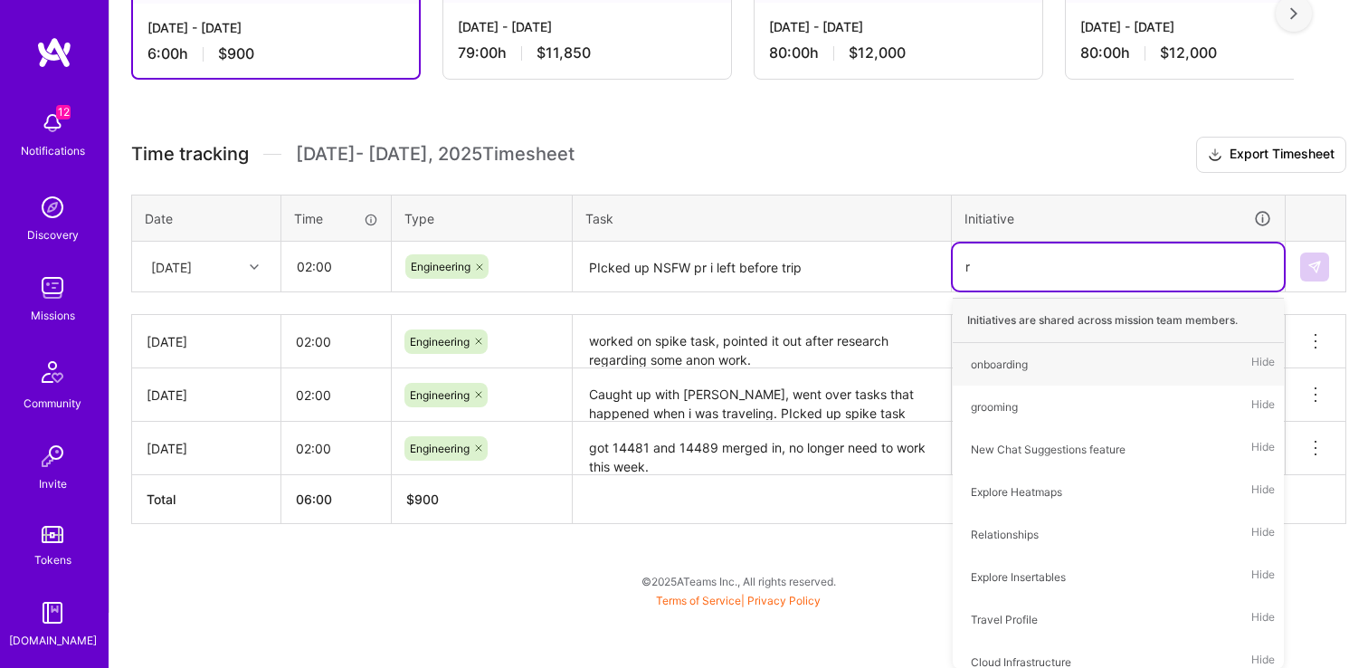
scroll to position [330, 0]
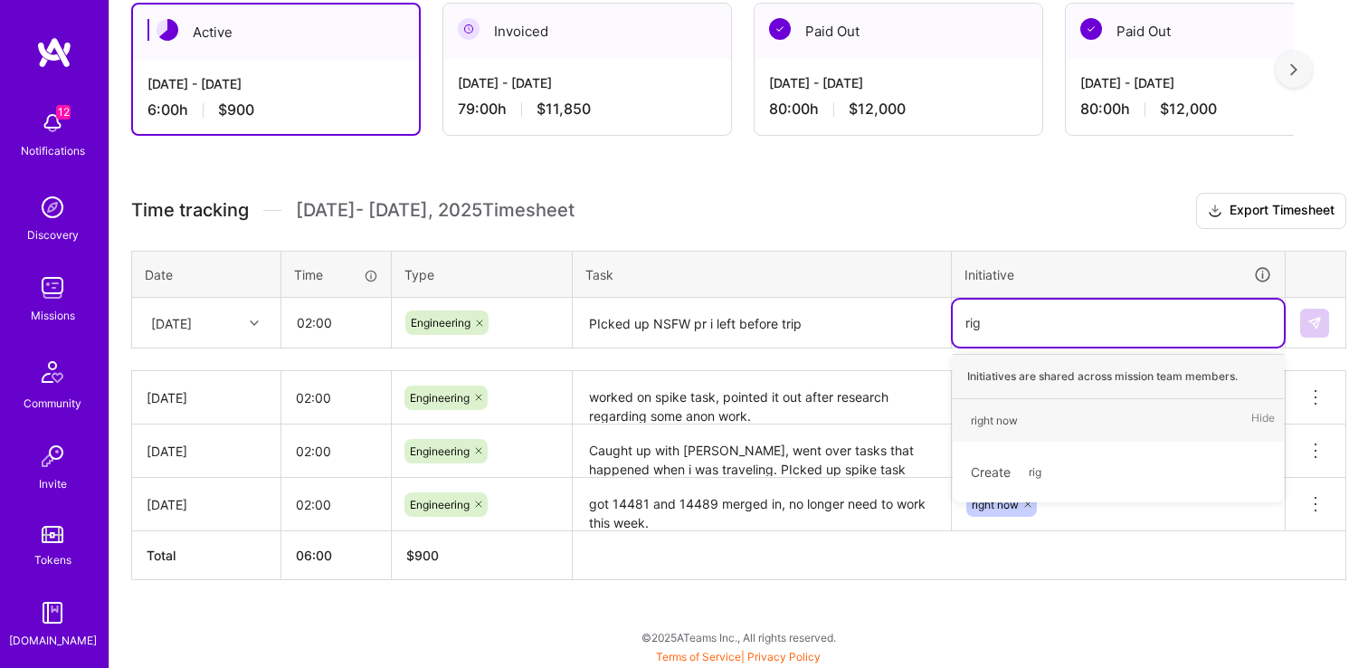
type input "righ"
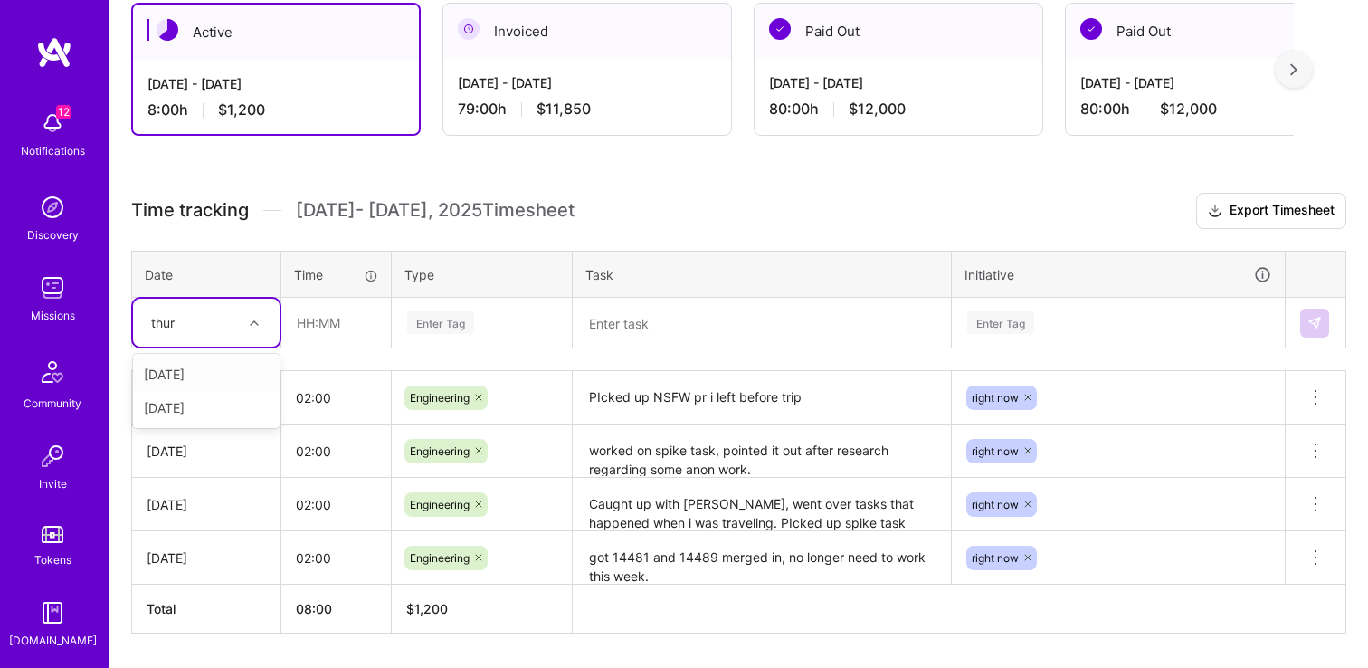
type input "thurs"
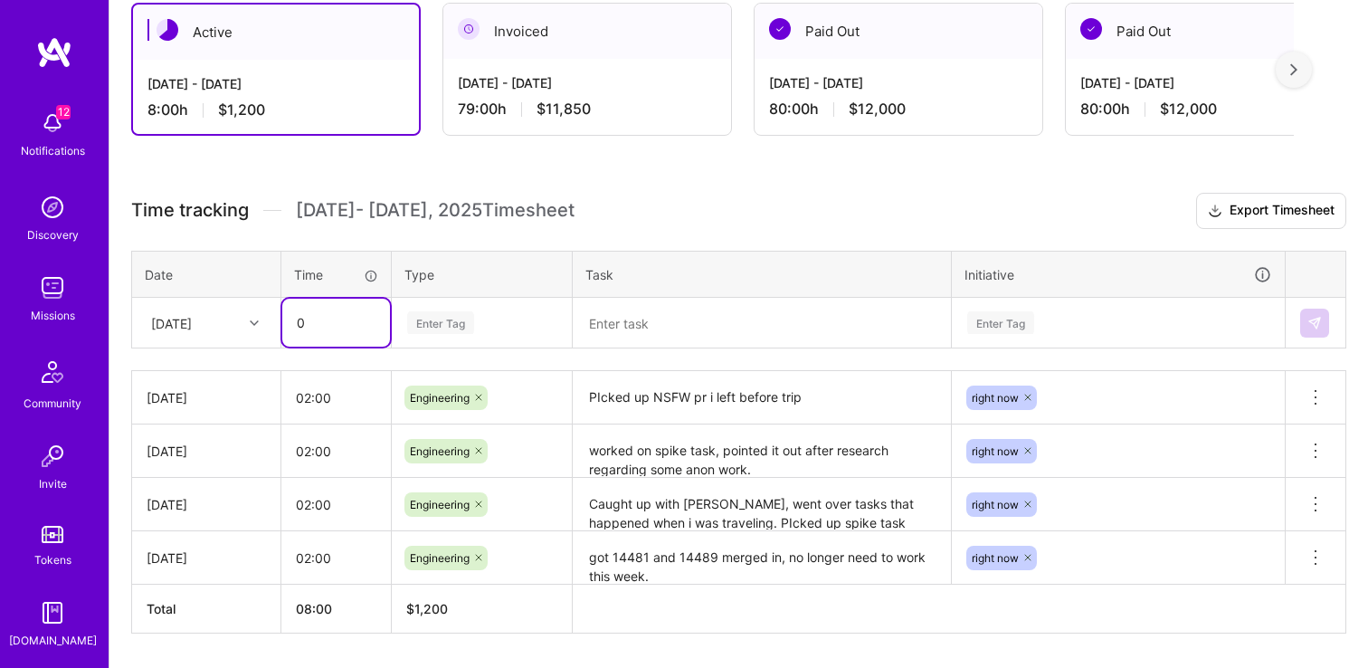
type input "0"
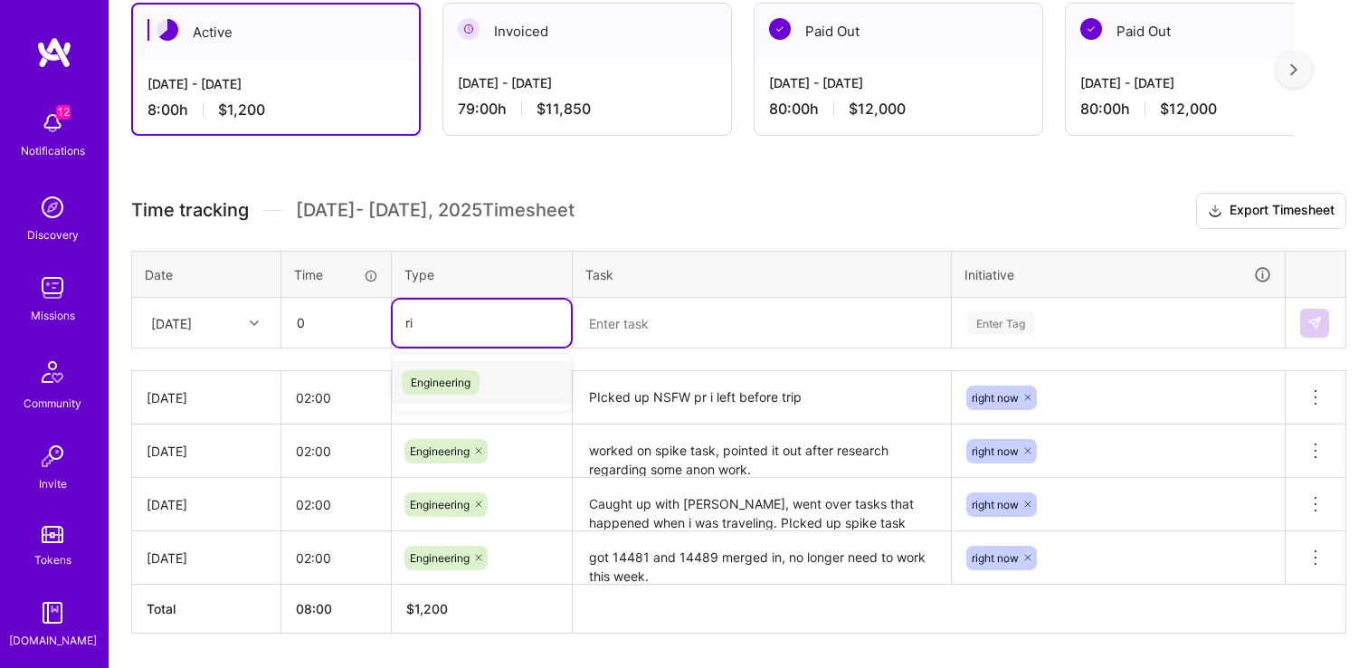
type input "rig"
type input "engi"
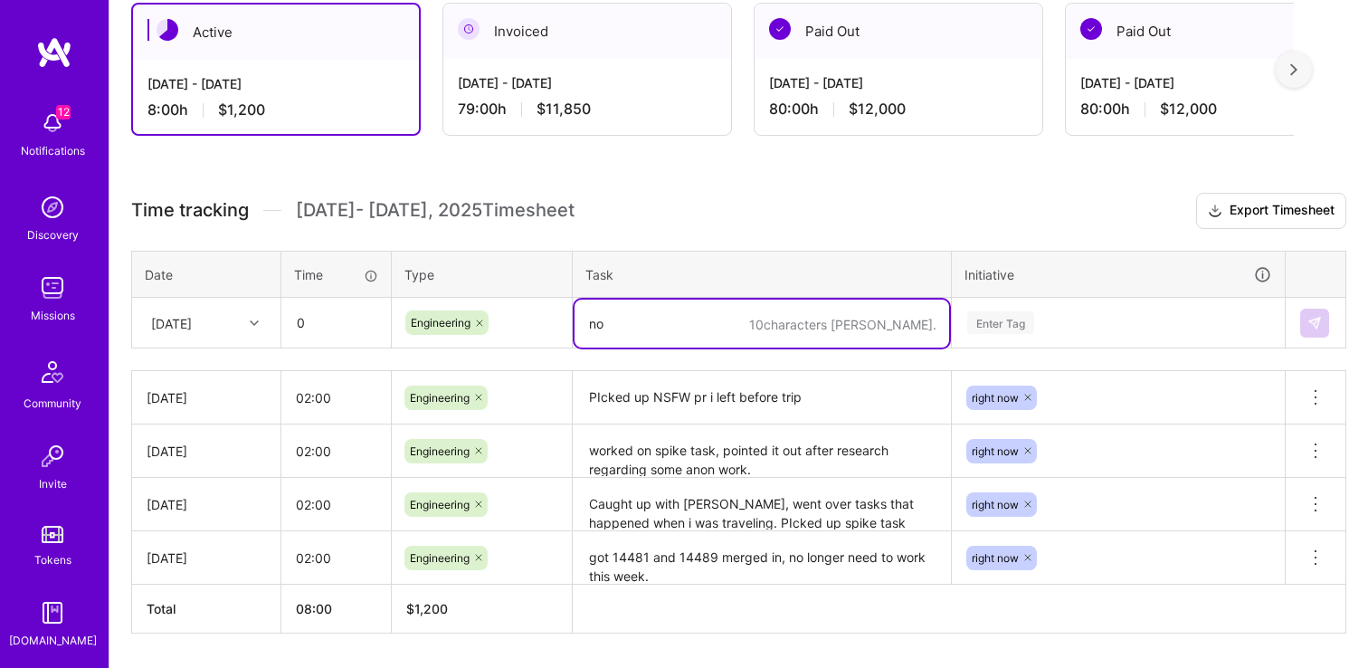
type textarea "n"
type textarea "didn't work."
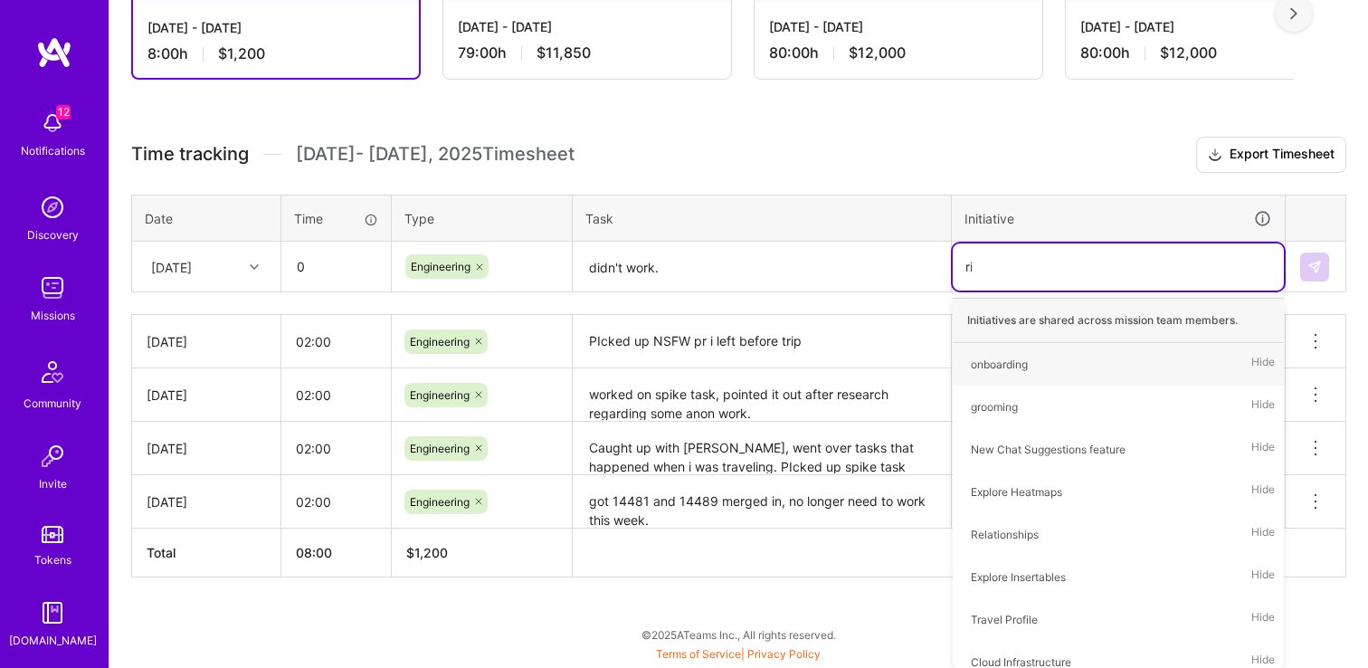
scroll to position [384, 0]
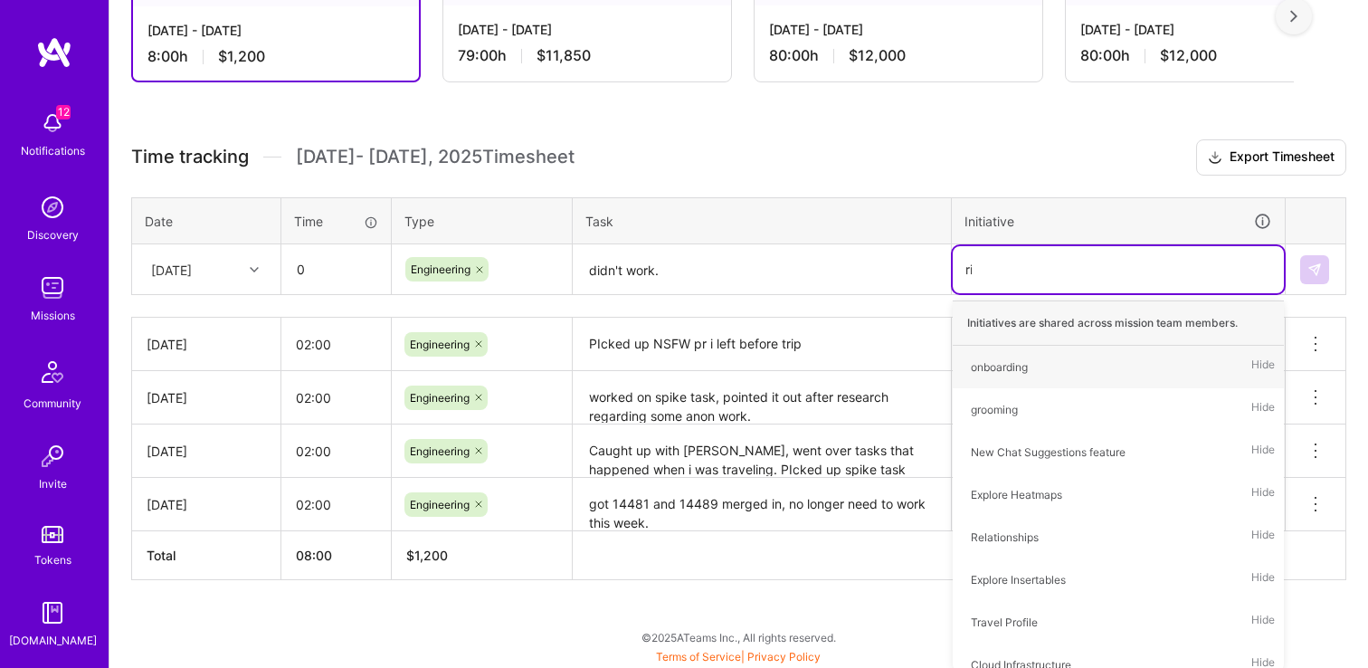
type input "rig"
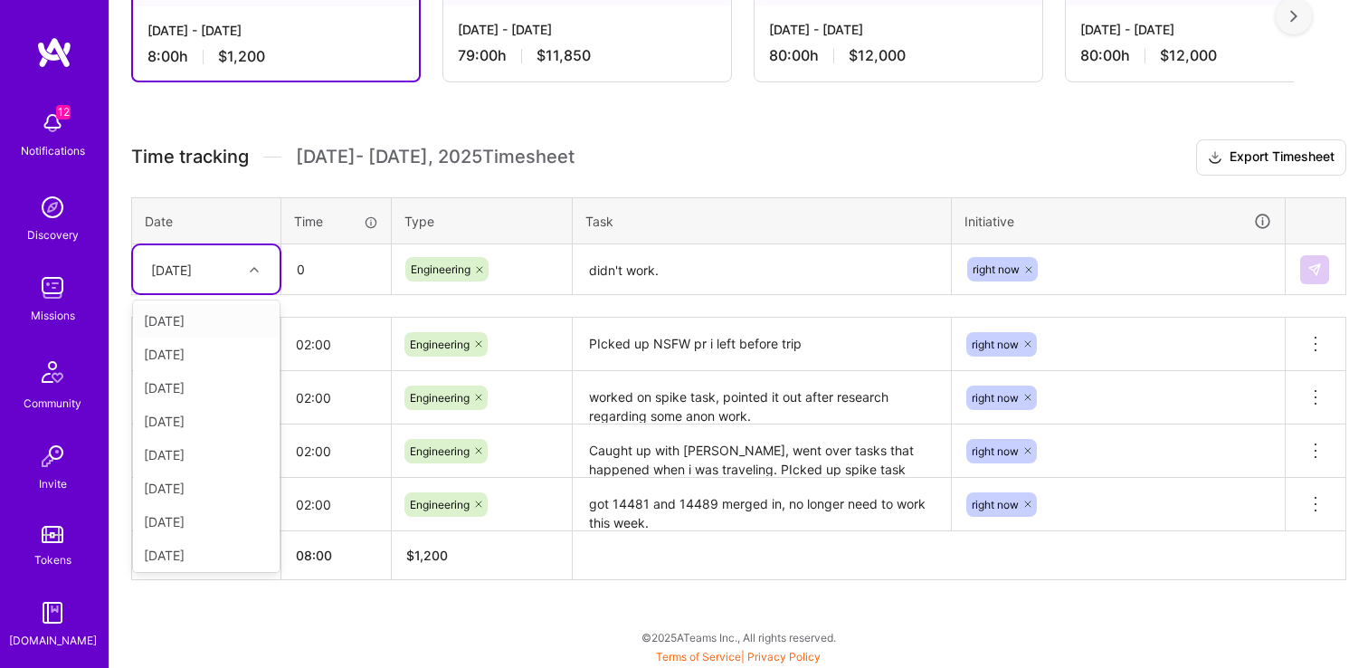
click at [220, 278] on div "Thu, Oct 9" at bounding box center [192, 269] width 100 height 30
type input "frid"
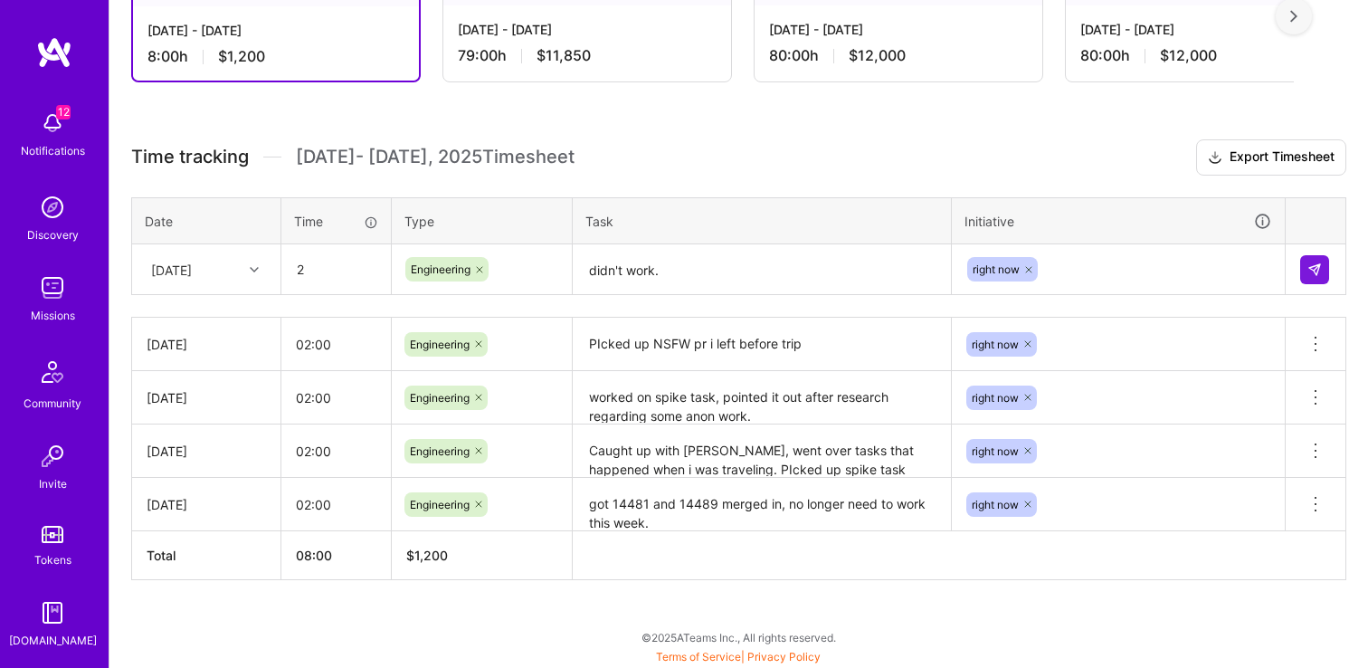
type input "02:00"
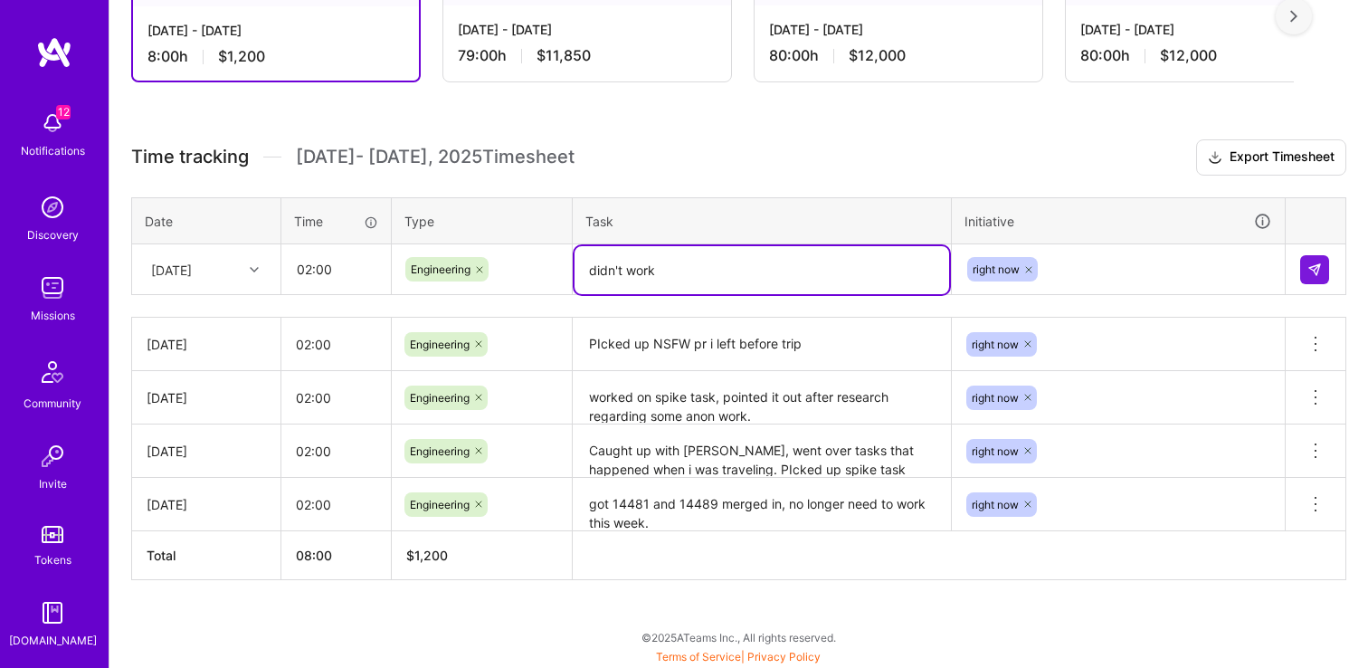
type textarea "didn't wor"
type textarea "workin"
click at [324, 269] on input "02:00" at bounding box center [336, 269] width 108 height 48
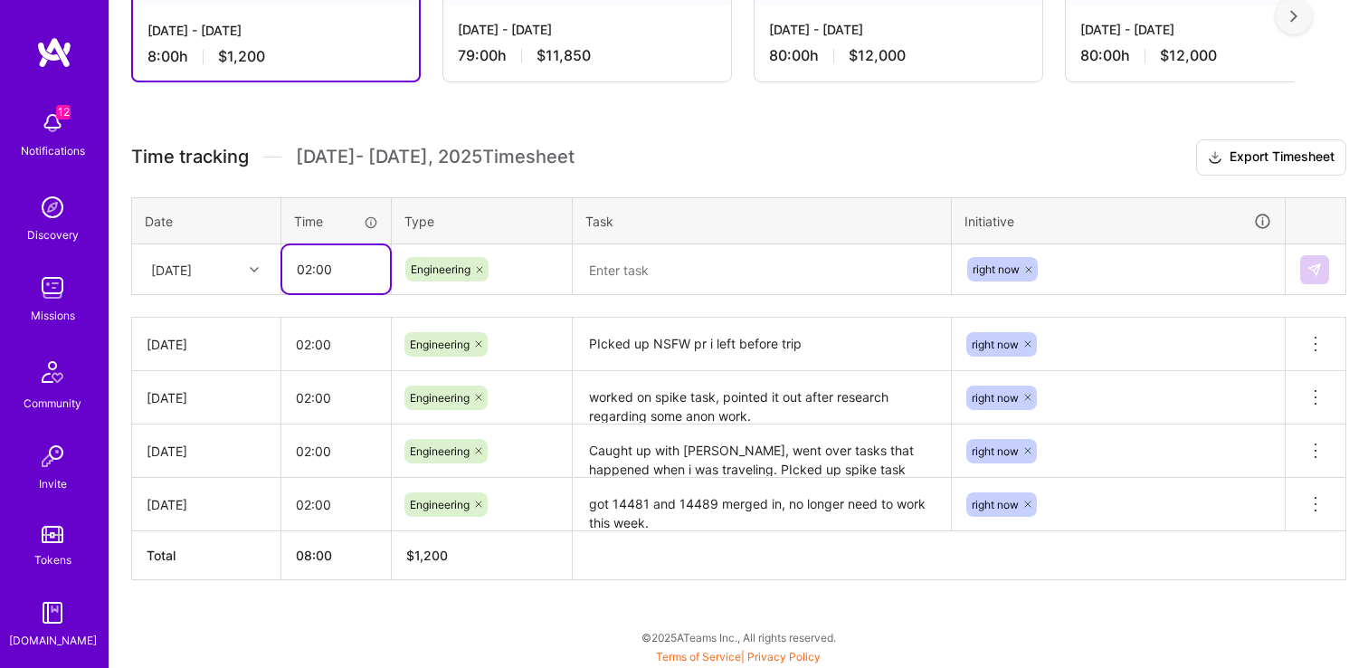
click at [324, 269] on input "02:00" at bounding box center [336, 269] width 108 height 48
type input "04:00"
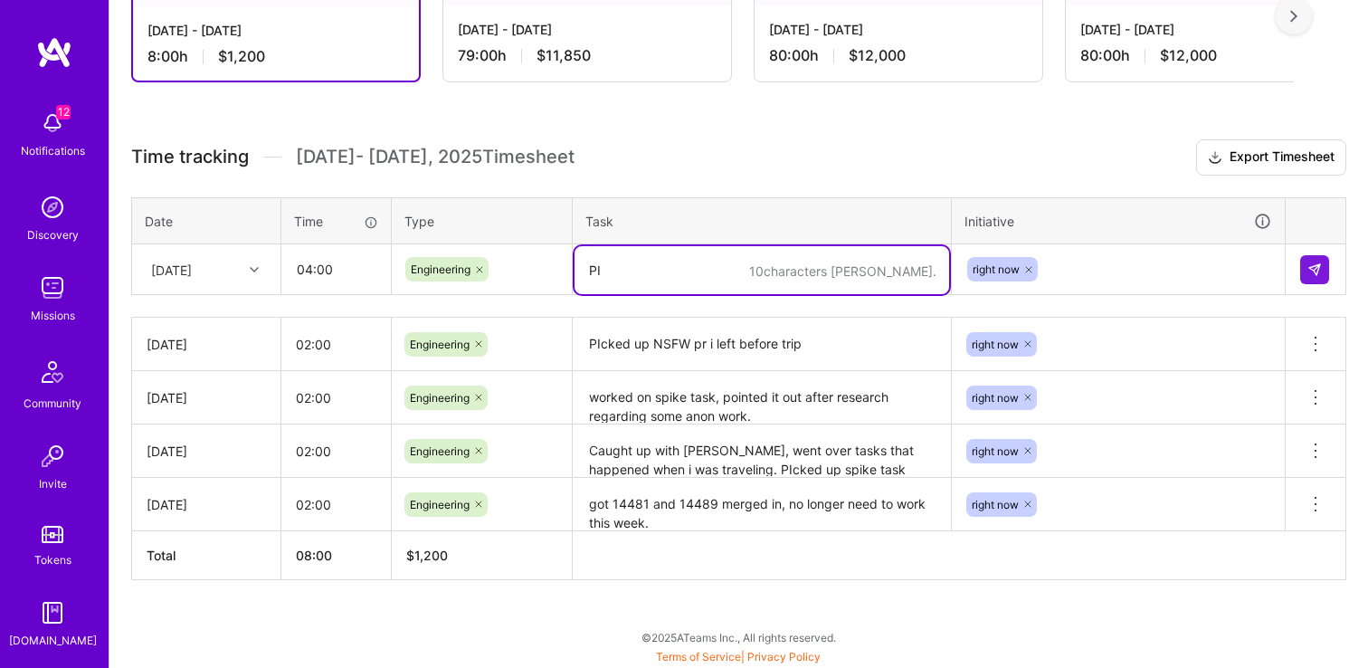
type textarea "P"
type textarea "Start"
type textarea "Catch up work."
click at [645, 345] on textarea "PIcked up NSFW pr i left before trip" at bounding box center [761, 344] width 375 height 50
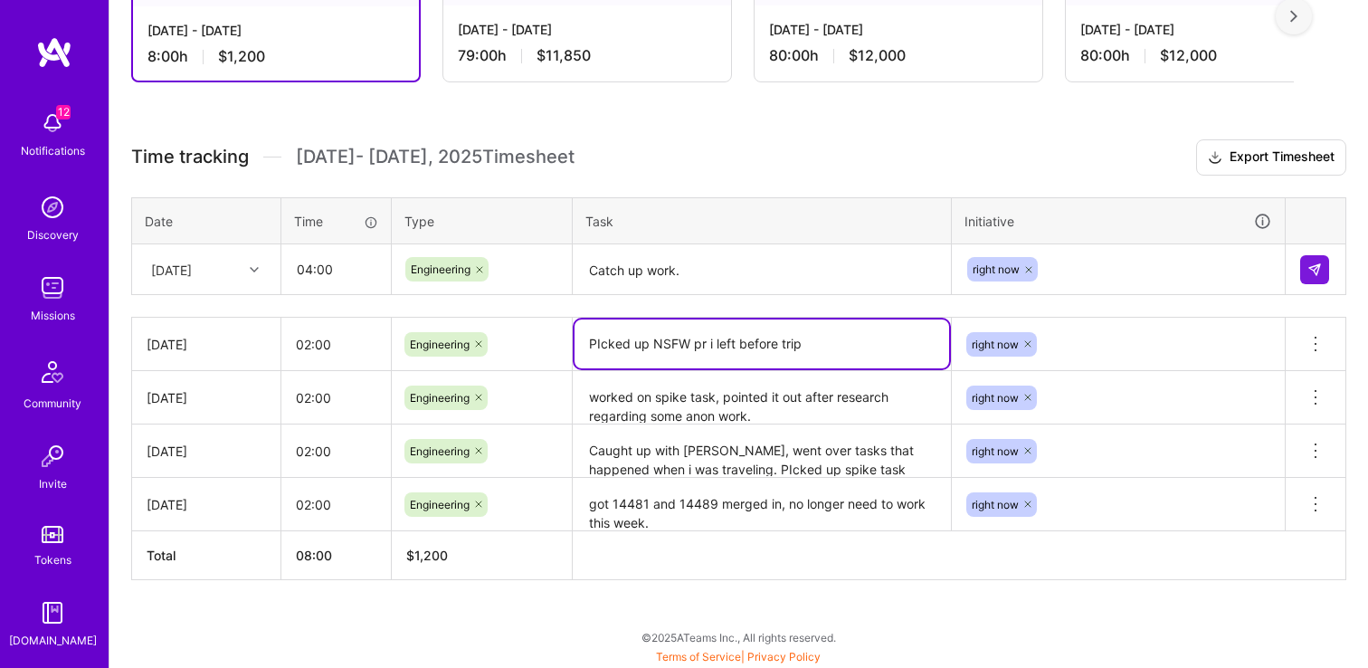
click at [820, 343] on textarea "PIcked up NSFW pr i left before trip" at bounding box center [761, 343] width 375 height 49
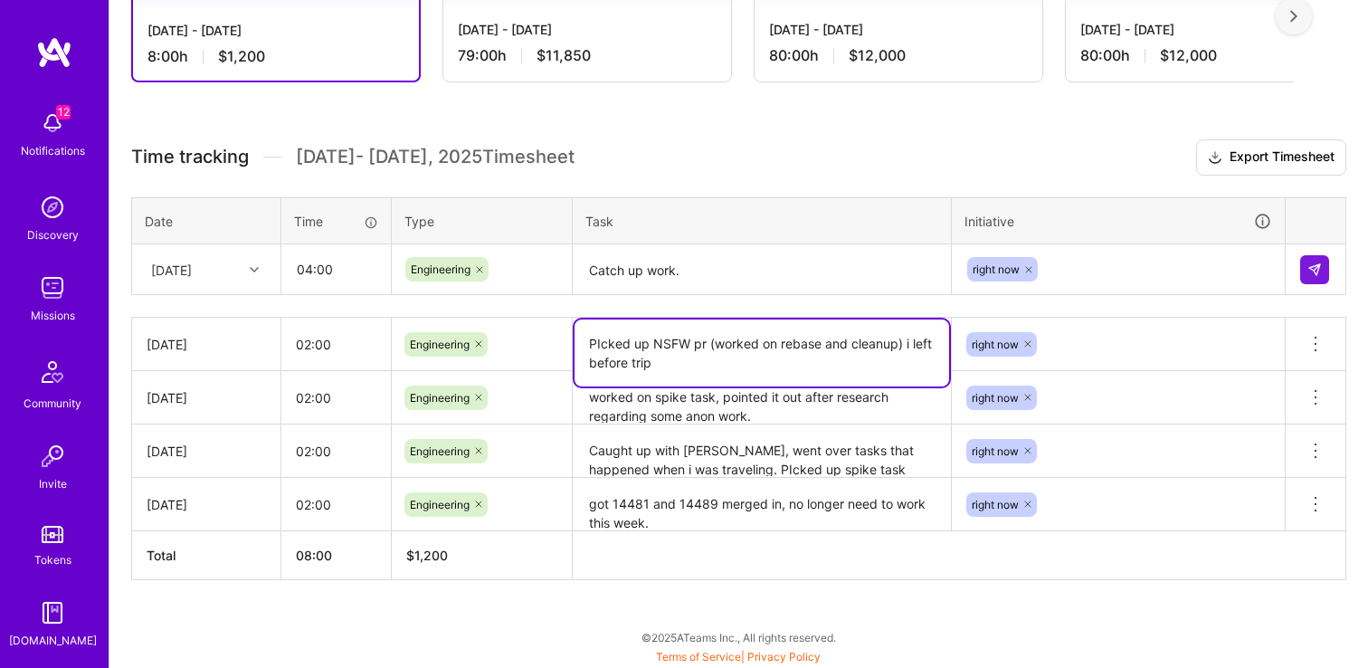
click at [751, 367] on textarea "PIcked up NSFW pr (worked on rebase and cleanup) i left before trip" at bounding box center [761, 352] width 375 height 67
click at [745, 365] on textarea "PIcked up NSFW pr (worked on rebase and cleanup) i left before trip" at bounding box center [761, 352] width 375 height 67
click at [895, 344] on textarea "PIcked up NSFW pr (worked on rebase and cleanup) i left before trip" at bounding box center [761, 352] width 375 height 67
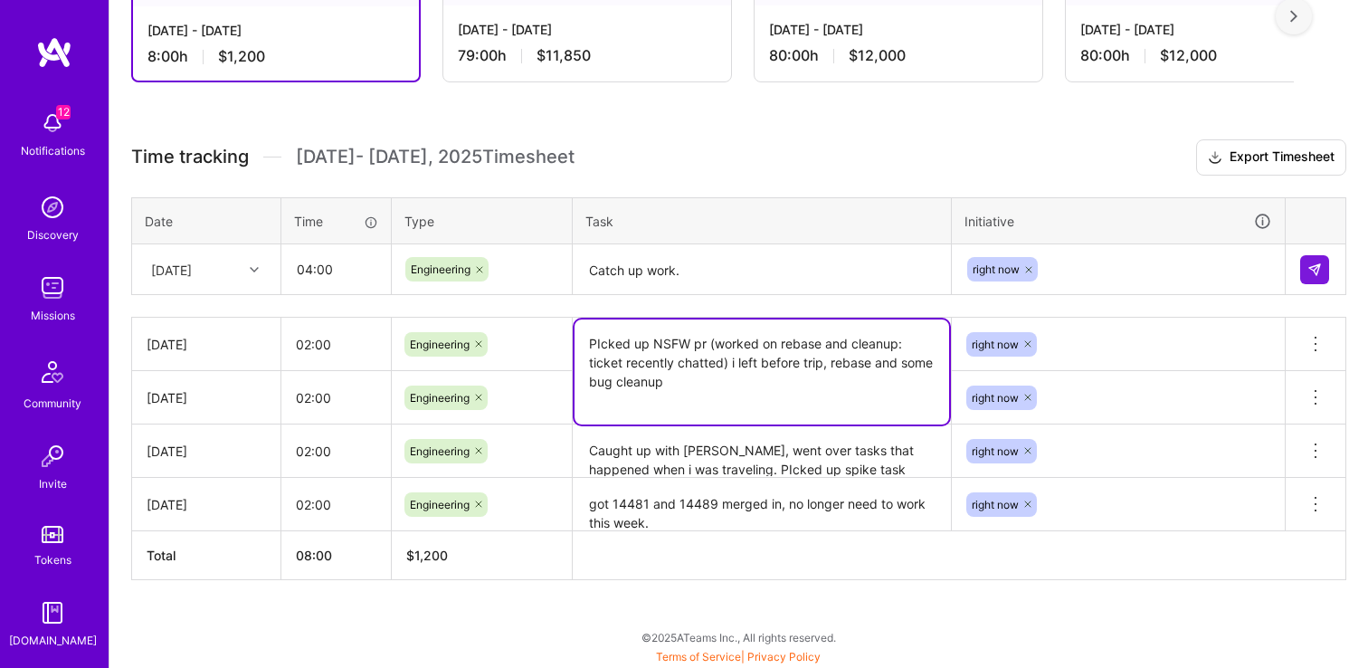
type textarea "PIcked up NSFW pr (worked on rebase and cleanup: ticket recently chatted) i lef…"
click at [896, 158] on h3 "Time tracking Oct 1 - Oct 15 , 2025 Timesheet Export Timesheet" at bounding box center [738, 157] width 1215 height 36
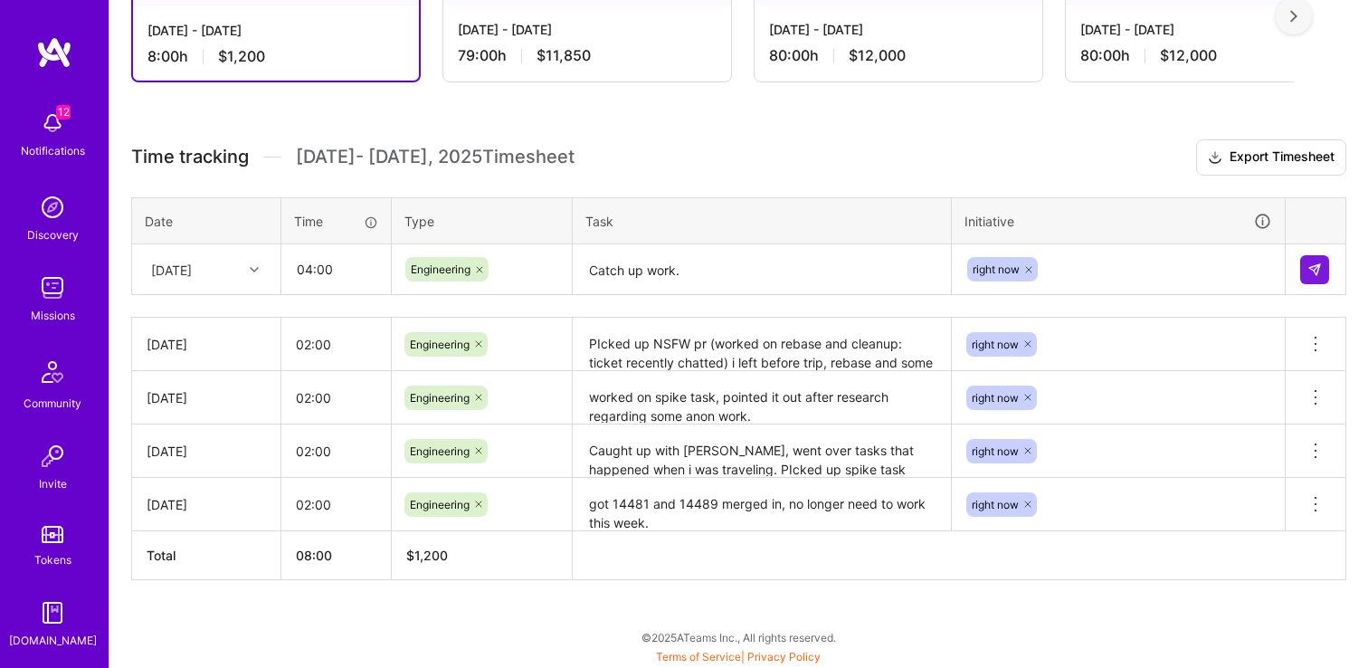
click at [758, 339] on textarea "PIcked up NSFW pr (worked on rebase and cleanup: ticket recently chatted) i lef…" at bounding box center [761, 344] width 375 height 51
click at [772, 197] on th "Task" at bounding box center [762, 220] width 379 height 47
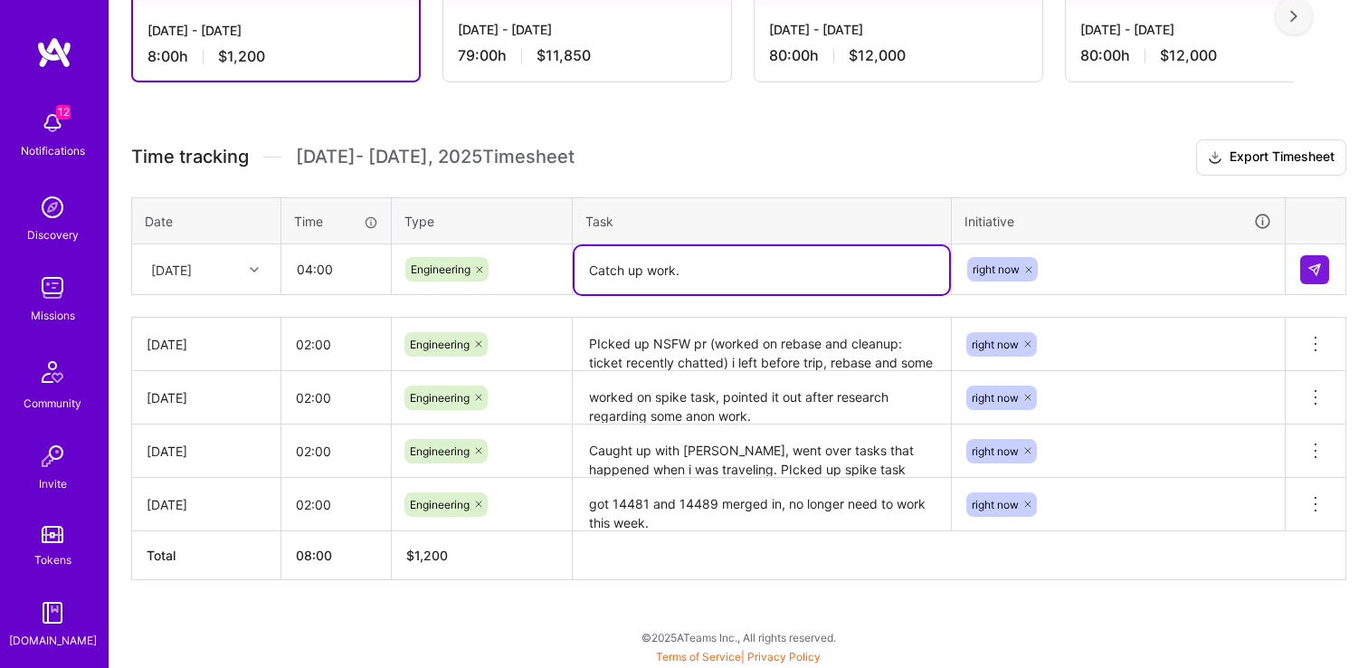
click at [703, 275] on textarea "Catch up work." at bounding box center [761, 270] width 375 height 48
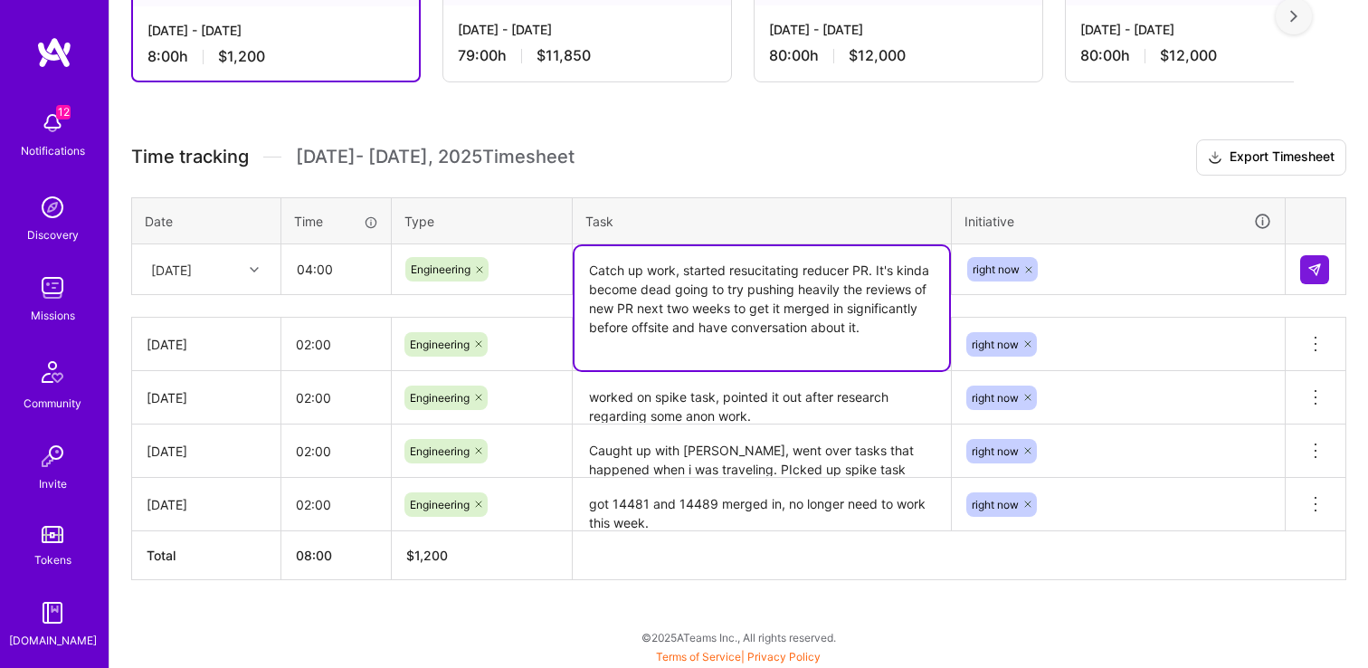
type textarea "Catch up work, started resucitating reducer PR. It's kinda become dead going to…"
click at [1131, 146] on h3 "Time tracking Oct 1 - Oct 15 , 2025 Timesheet Export Timesheet" at bounding box center [738, 157] width 1215 height 36
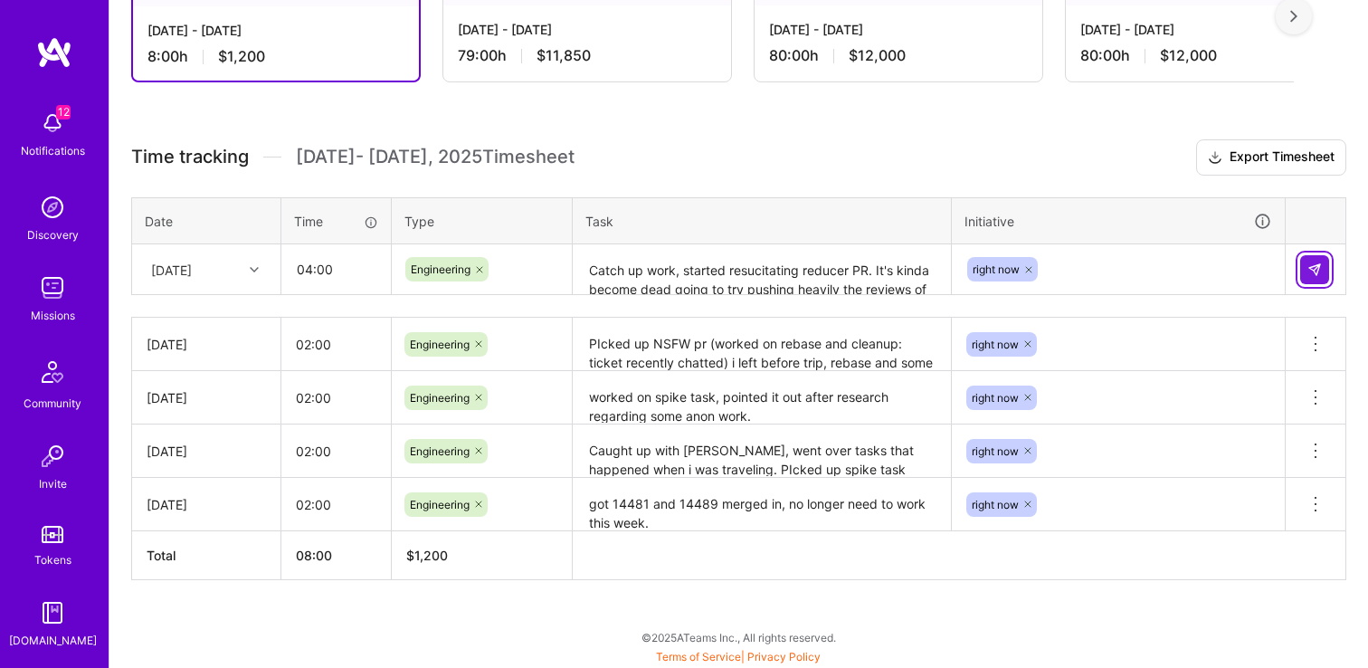
click at [1322, 270] on button at bounding box center [1314, 269] width 29 height 29
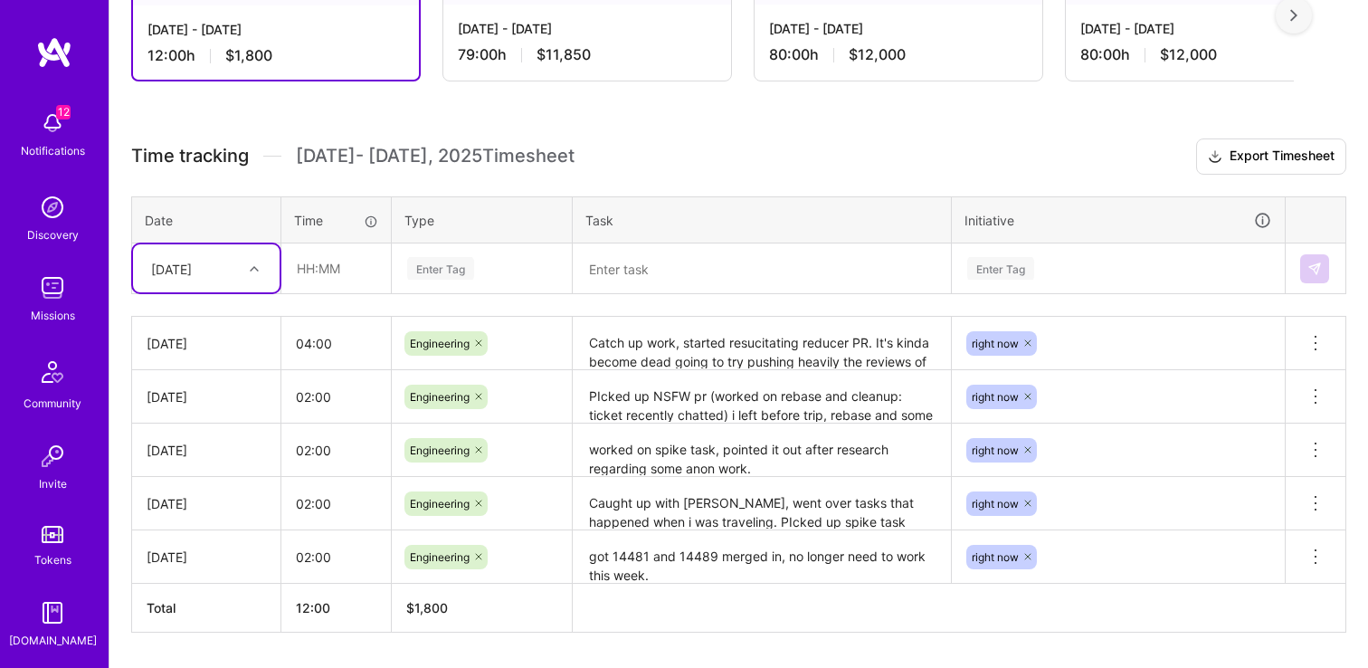
scroll to position [390, 0]
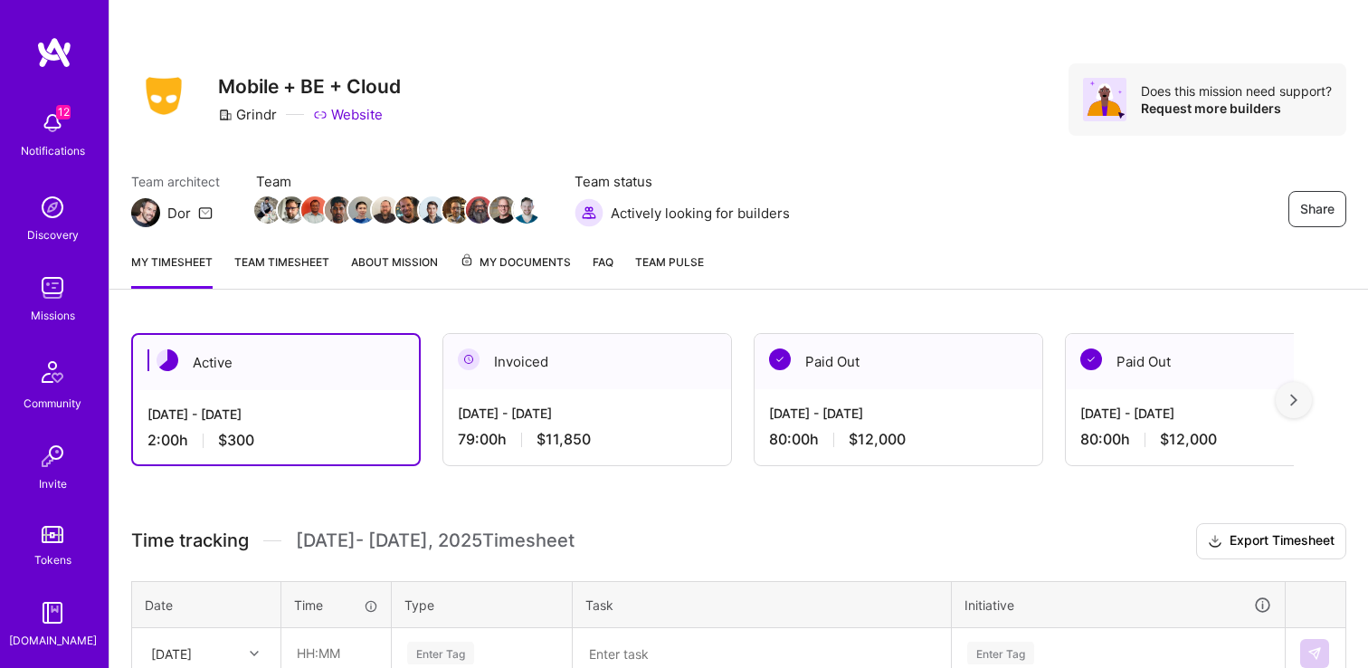
click at [584, 388] on div "Invoiced" at bounding box center [587, 361] width 288 height 55
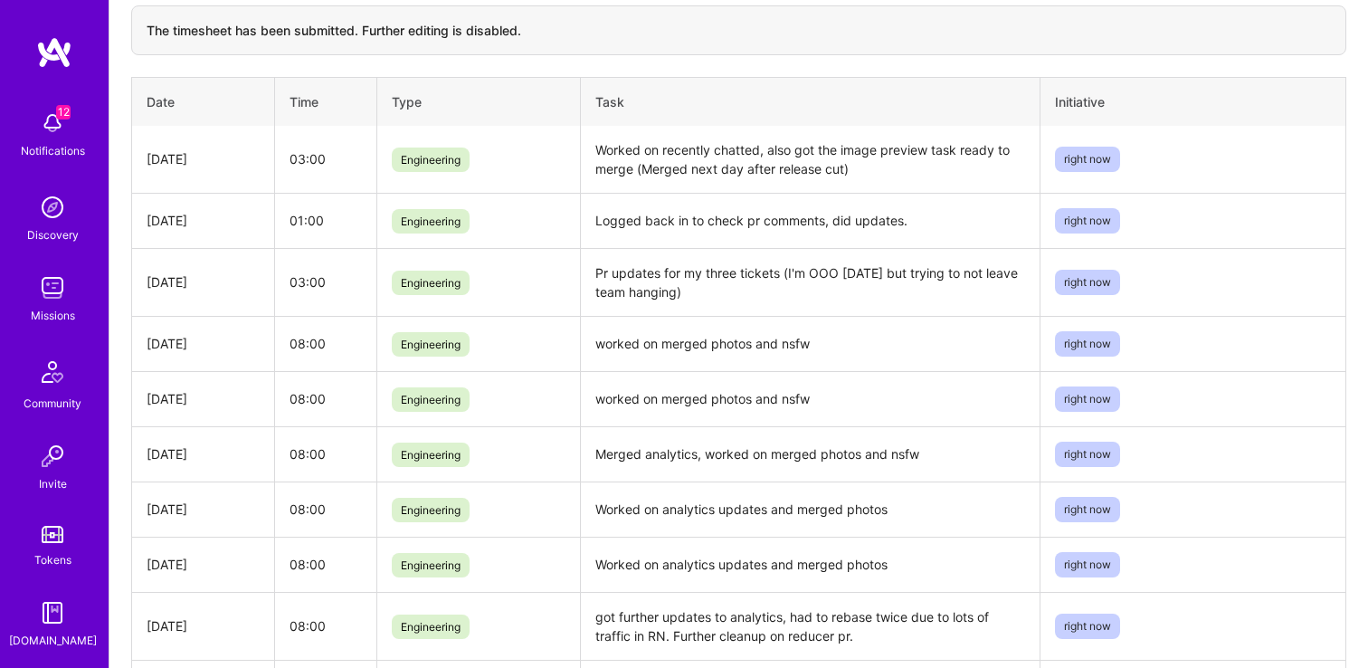
scroll to position [572, 0]
click at [610, 89] on th "Task" at bounding box center [810, 102] width 459 height 49
click at [637, 71] on div "The timesheet has been submitted. Further editing is disabled. Date Time Type T…" at bounding box center [738, 453] width 1215 height 895
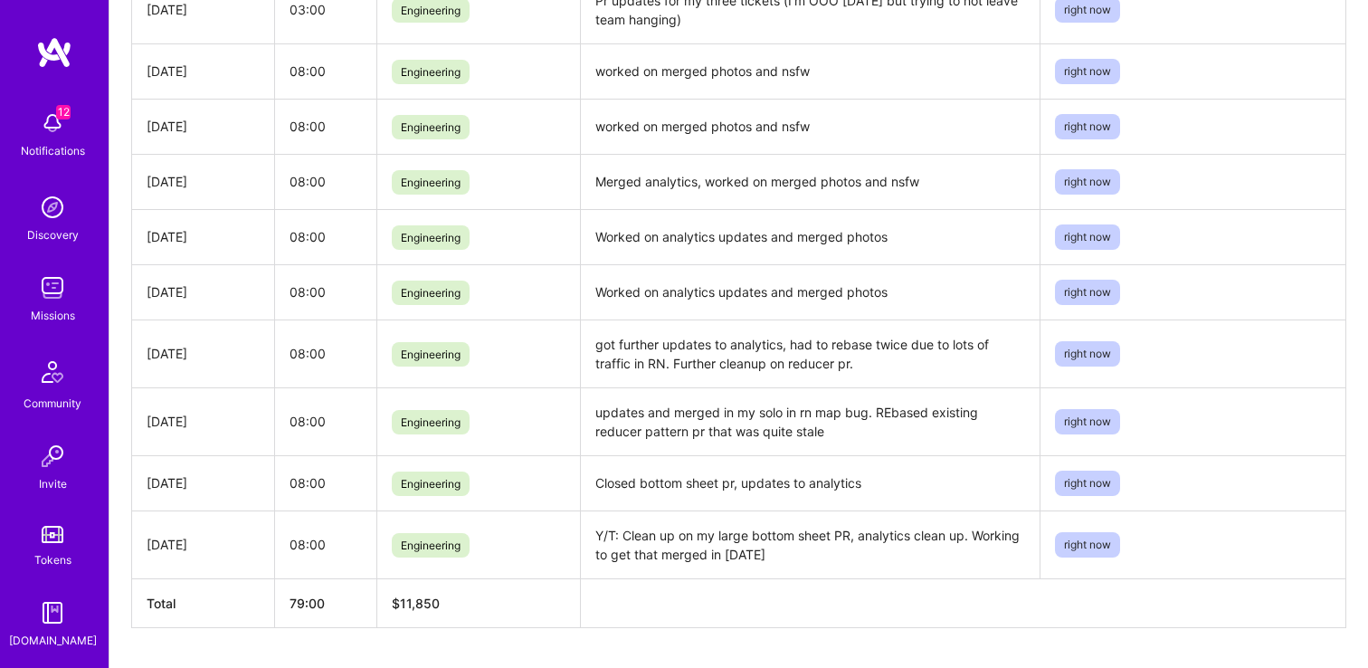
scroll to position [830, 0]
